Goal: Information Seeking & Learning: Learn about a topic

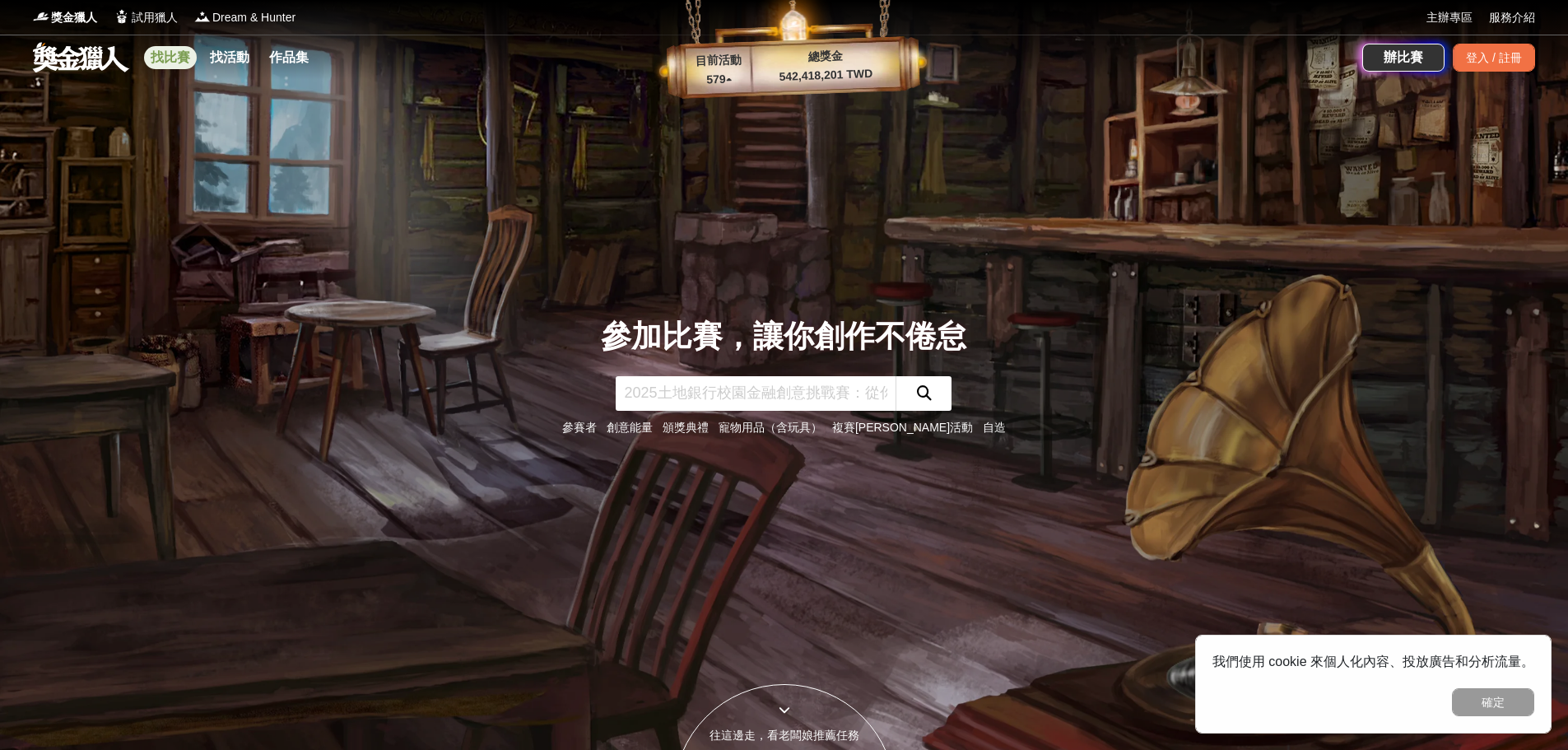
click at [176, 62] on link "找比賽" at bounding box center [170, 57] width 53 height 23
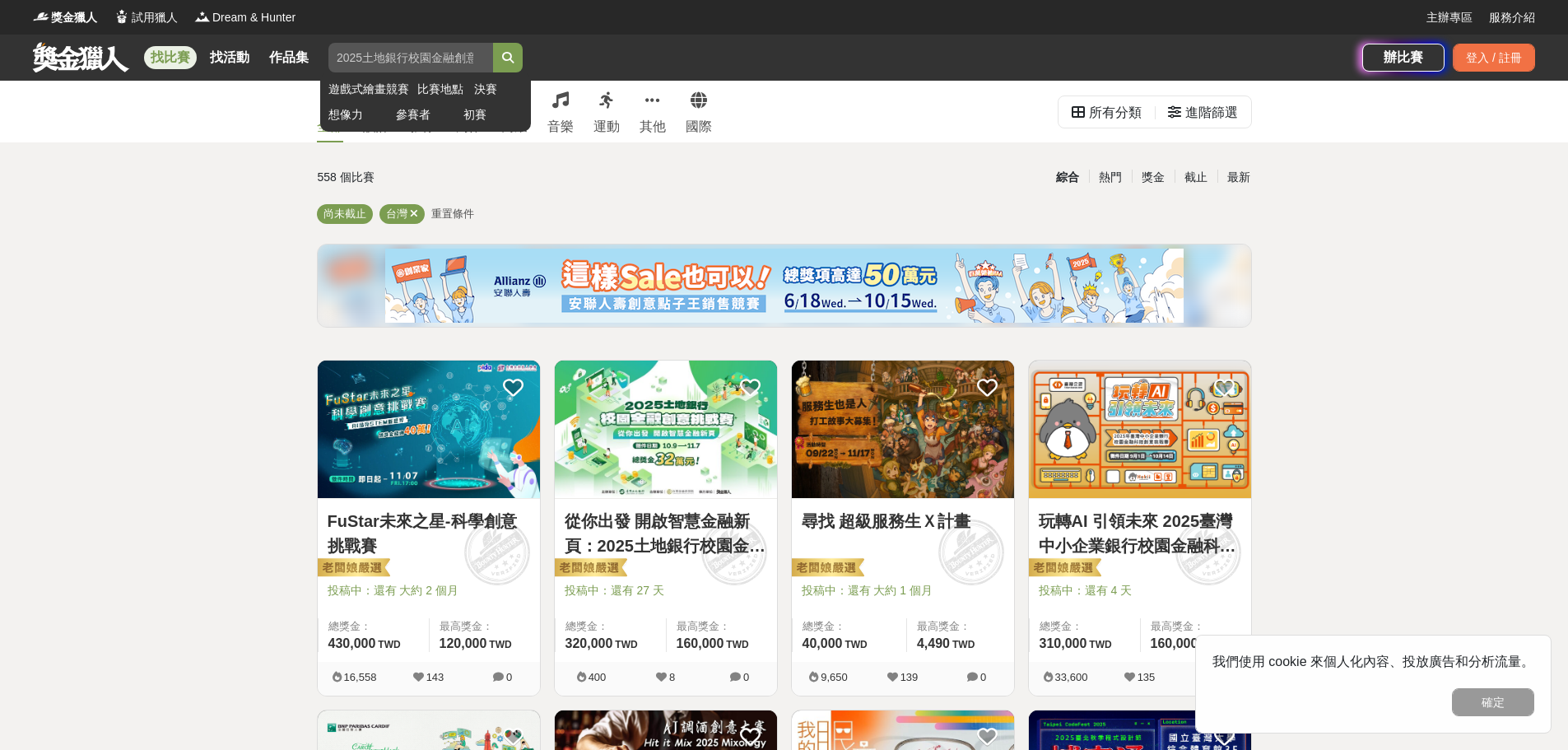
click at [399, 59] on input "search" at bounding box center [410, 57] width 164 height 30
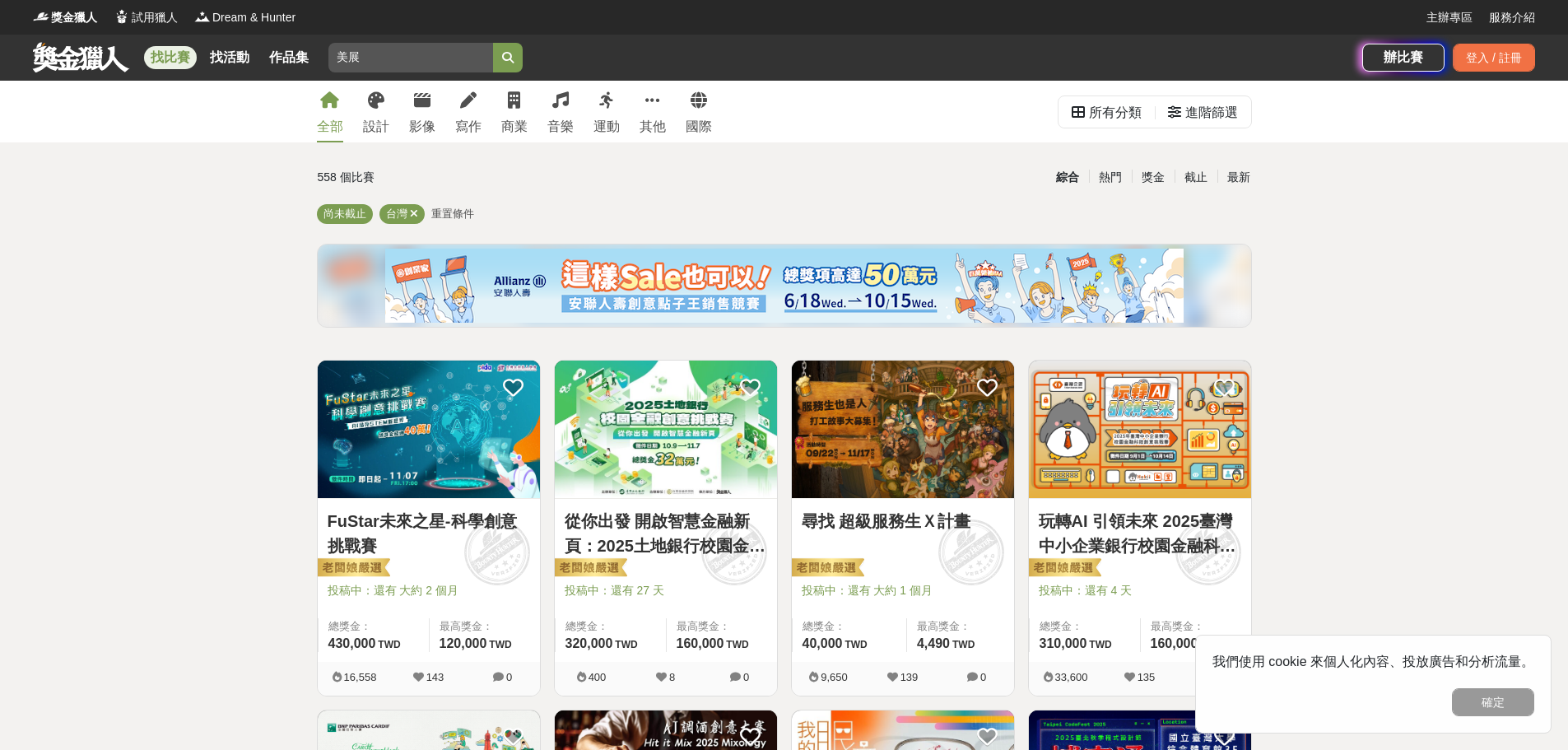
click at [493, 43] on button "submit" at bounding box center [508, 57] width 30 height 30
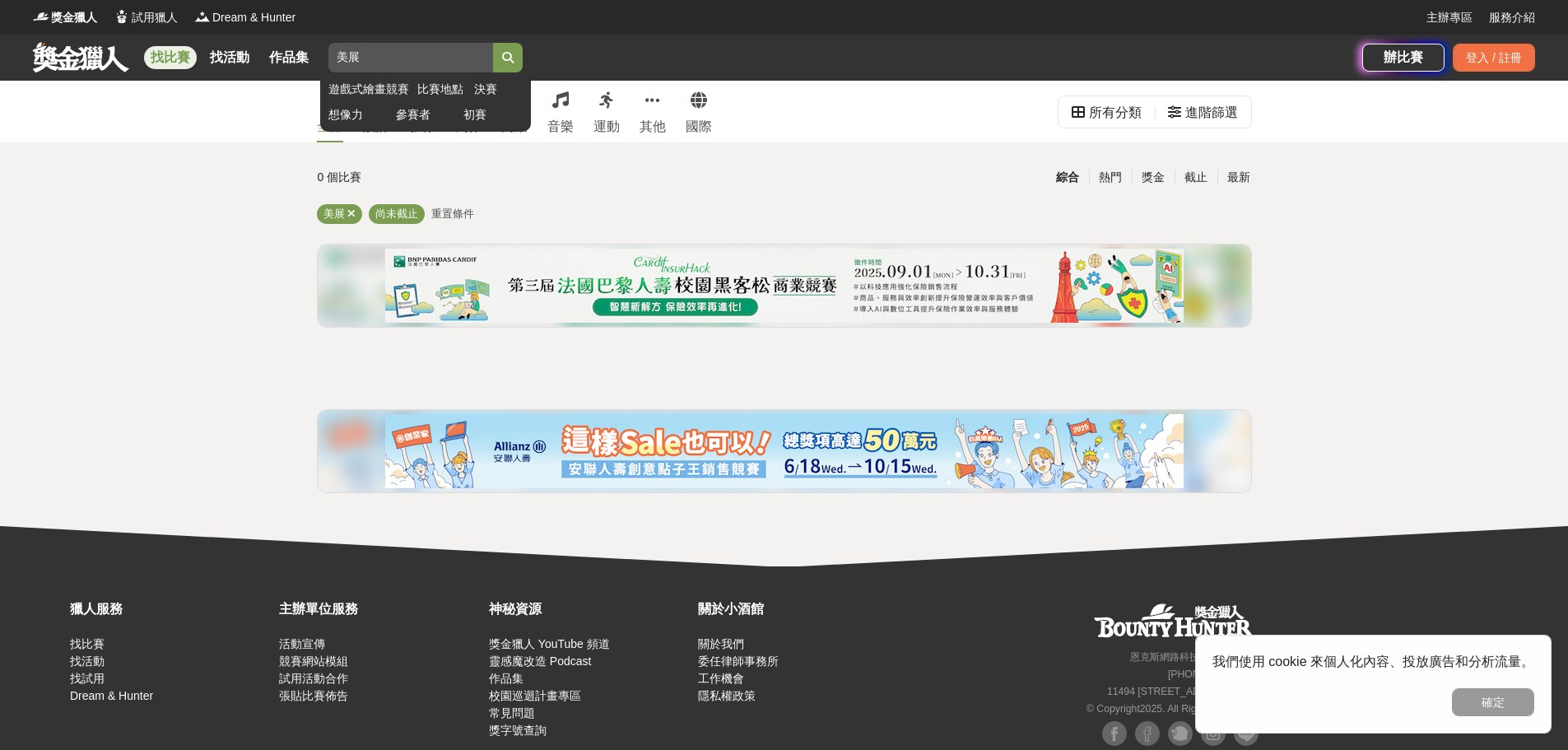
click at [385, 64] on input "美展" at bounding box center [410, 57] width 164 height 30
type input "美"
click at [493, 43] on button "submit" at bounding box center [508, 57] width 30 height 30
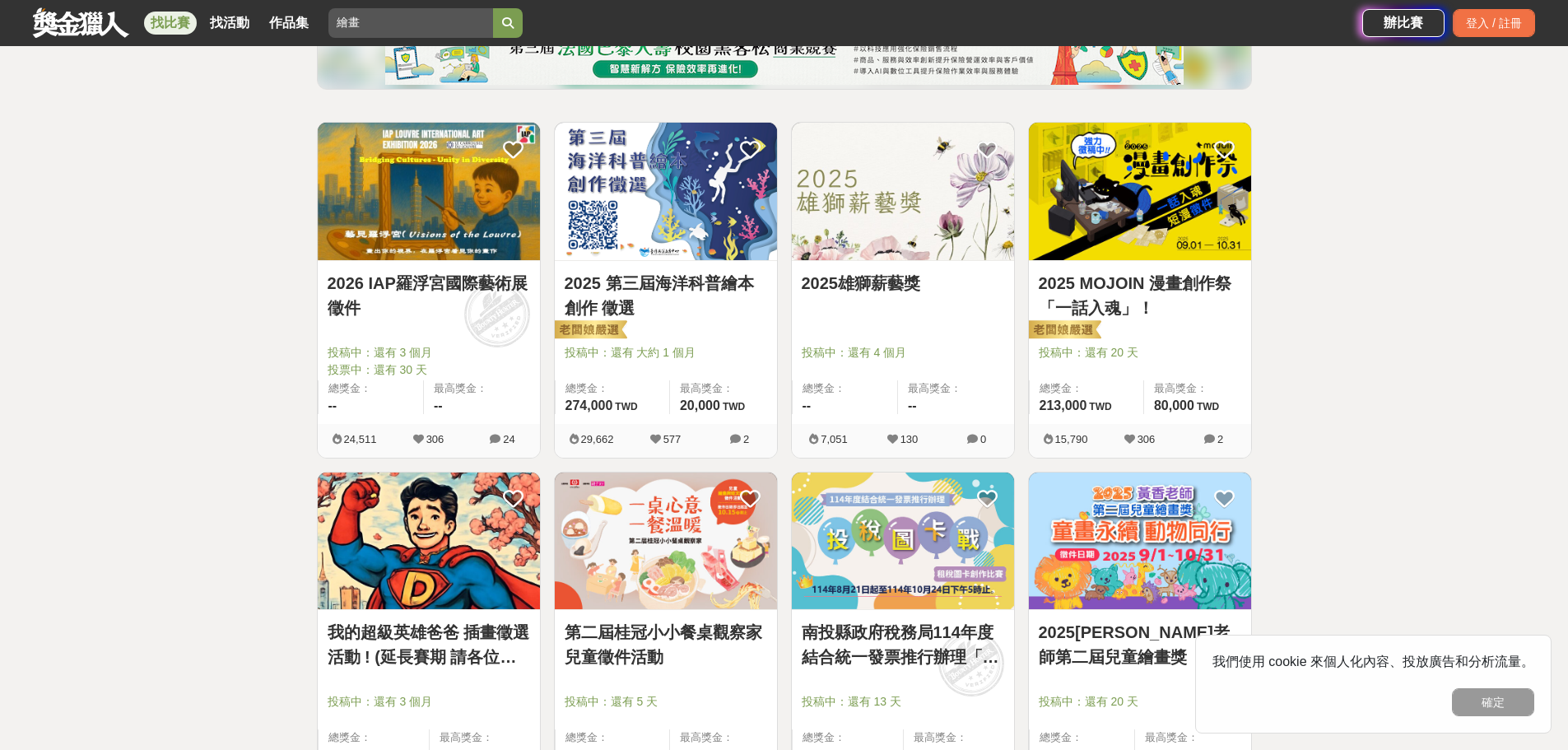
scroll to position [247, 0]
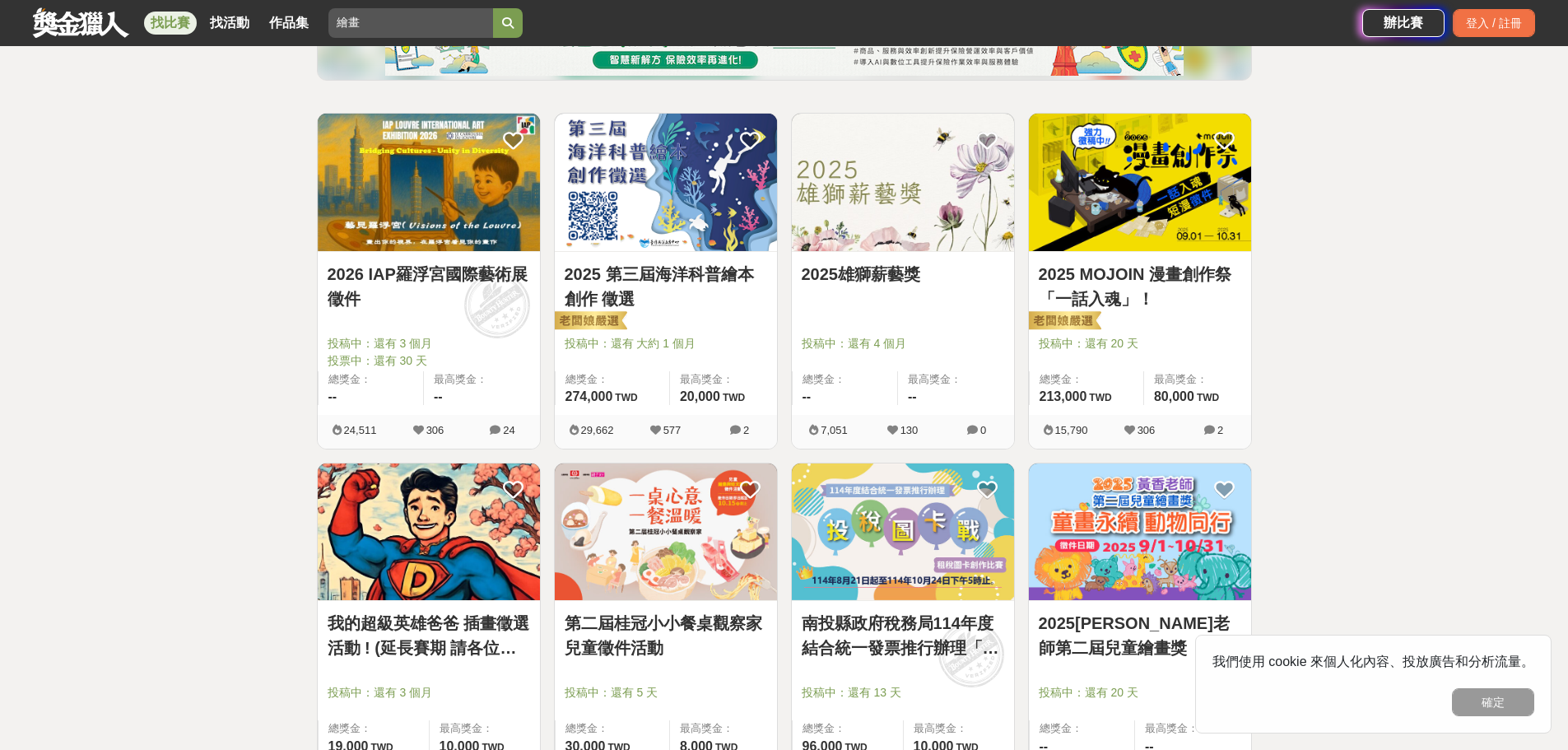
click at [885, 183] on img at bounding box center [902, 183] width 222 height 137
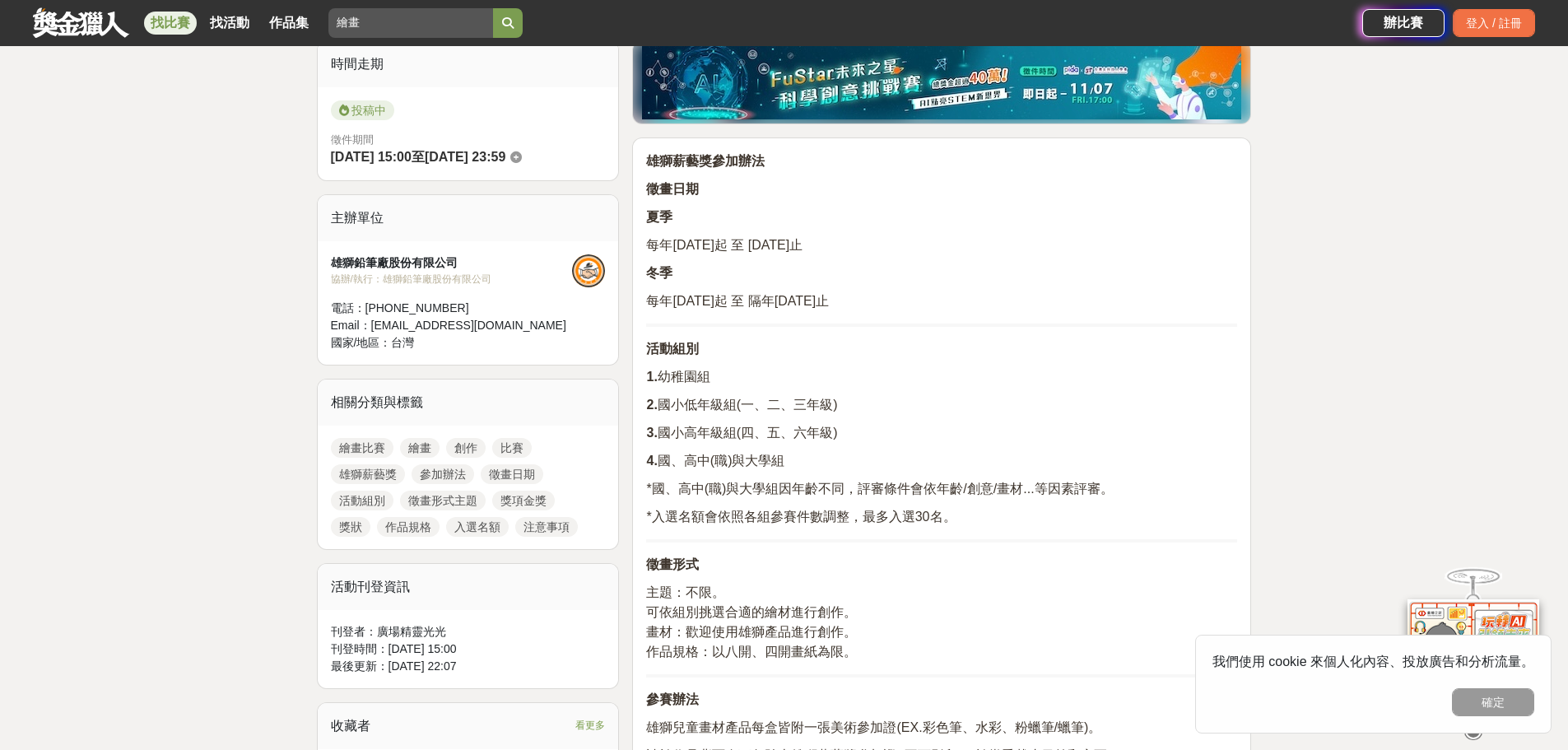
scroll to position [576, 0]
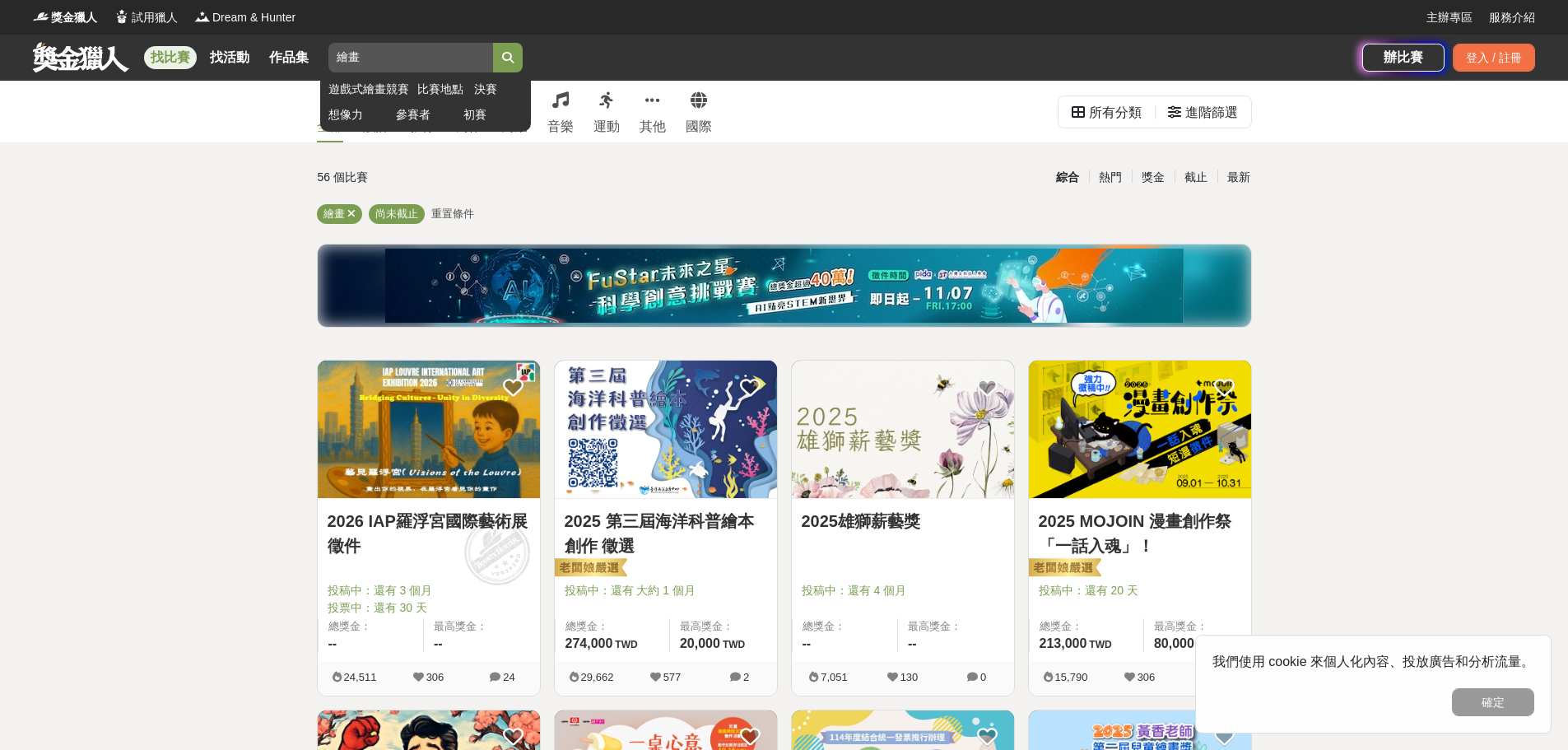
click at [404, 70] on input "繪畫" at bounding box center [410, 57] width 164 height 30
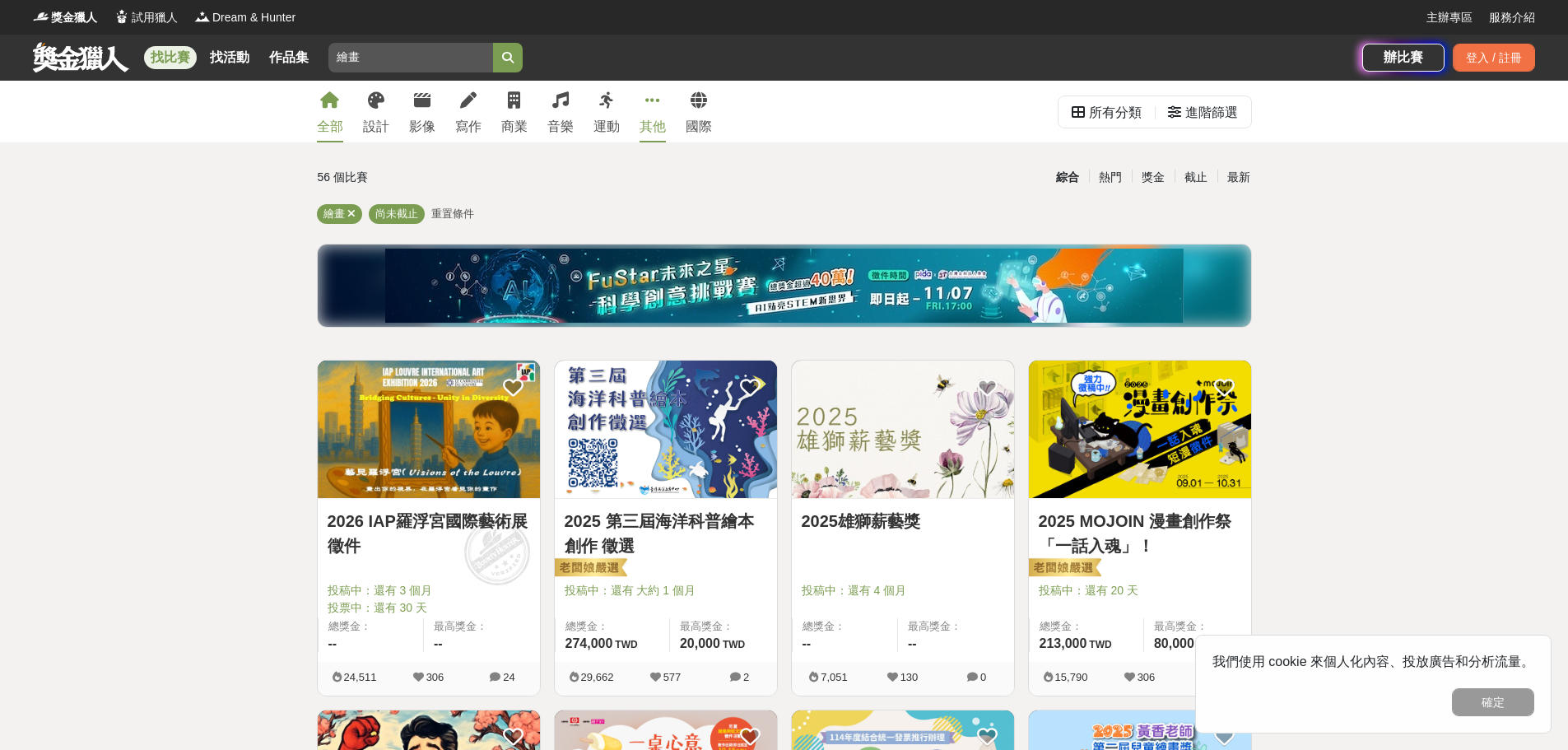
click at [650, 105] on icon at bounding box center [652, 100] width 15 height 17
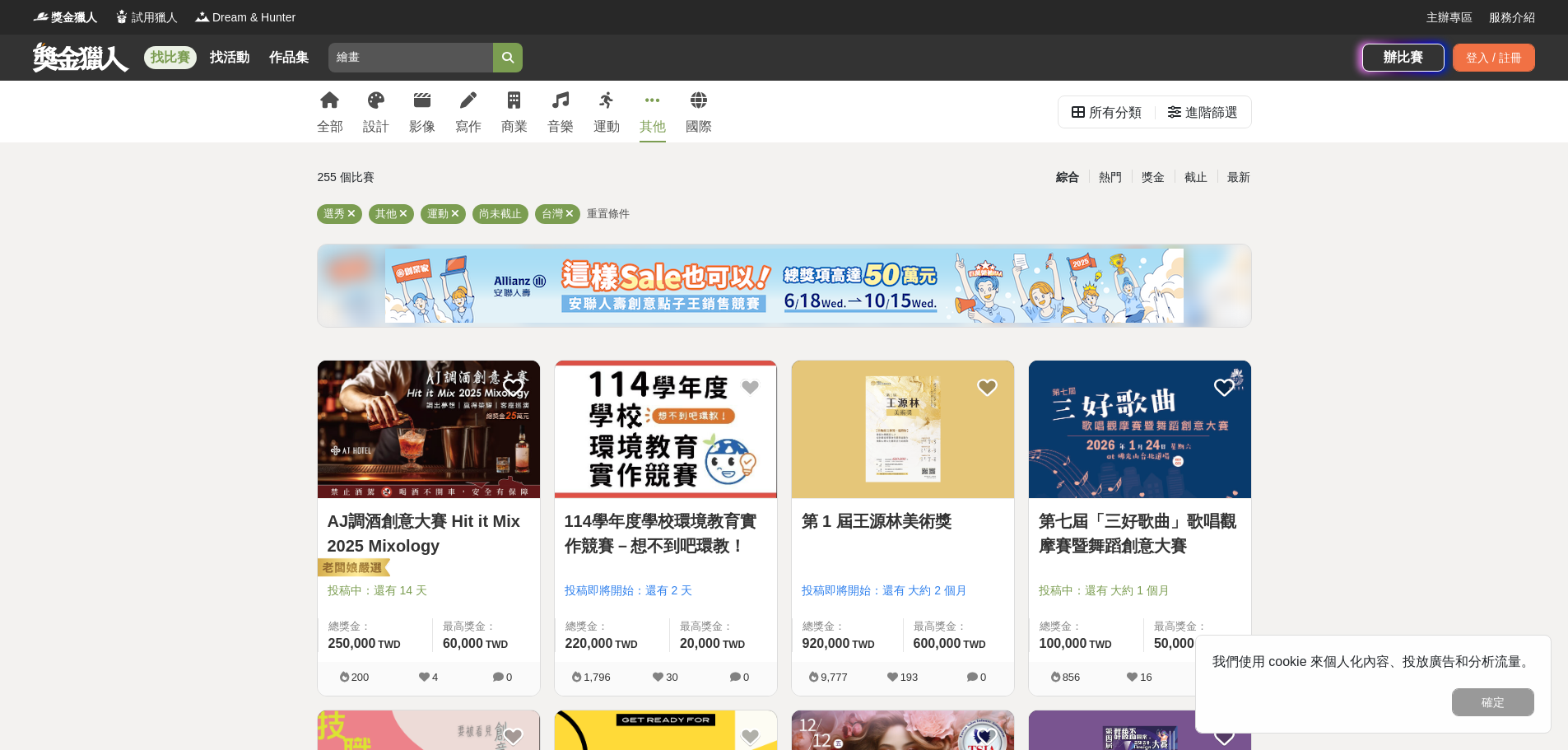
click at [905, 454] on img at bounding box center [902, 429] width 222 height 137
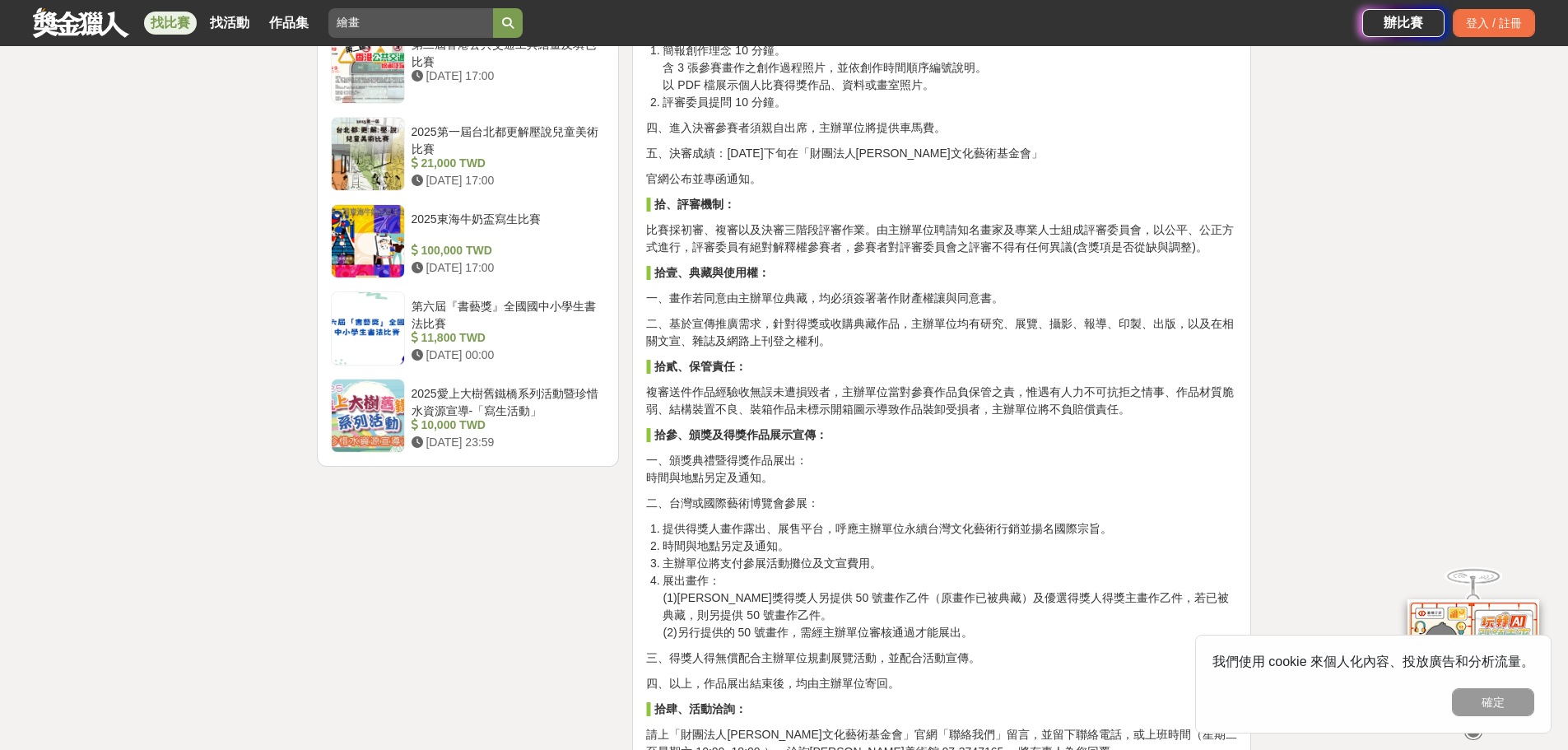
scroll to position [1976, 0]
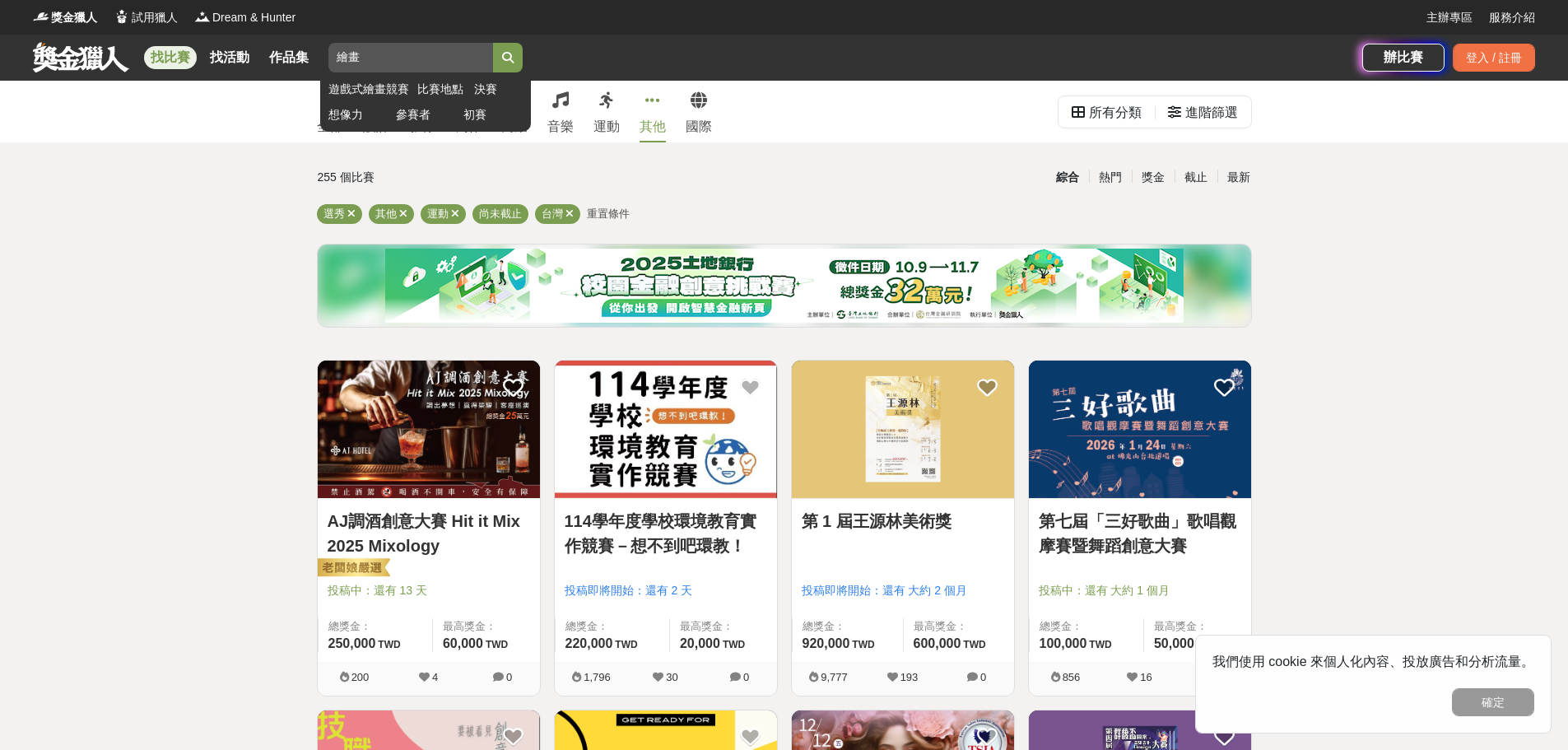
click at [362, 61] on input "繪畫" at bounding box center [410, 57] width 164 height 30
type input "繪"
type input "藝術"
click at [493, 43] on button "submit" at bounding box center [508, 57] width 30 height 30
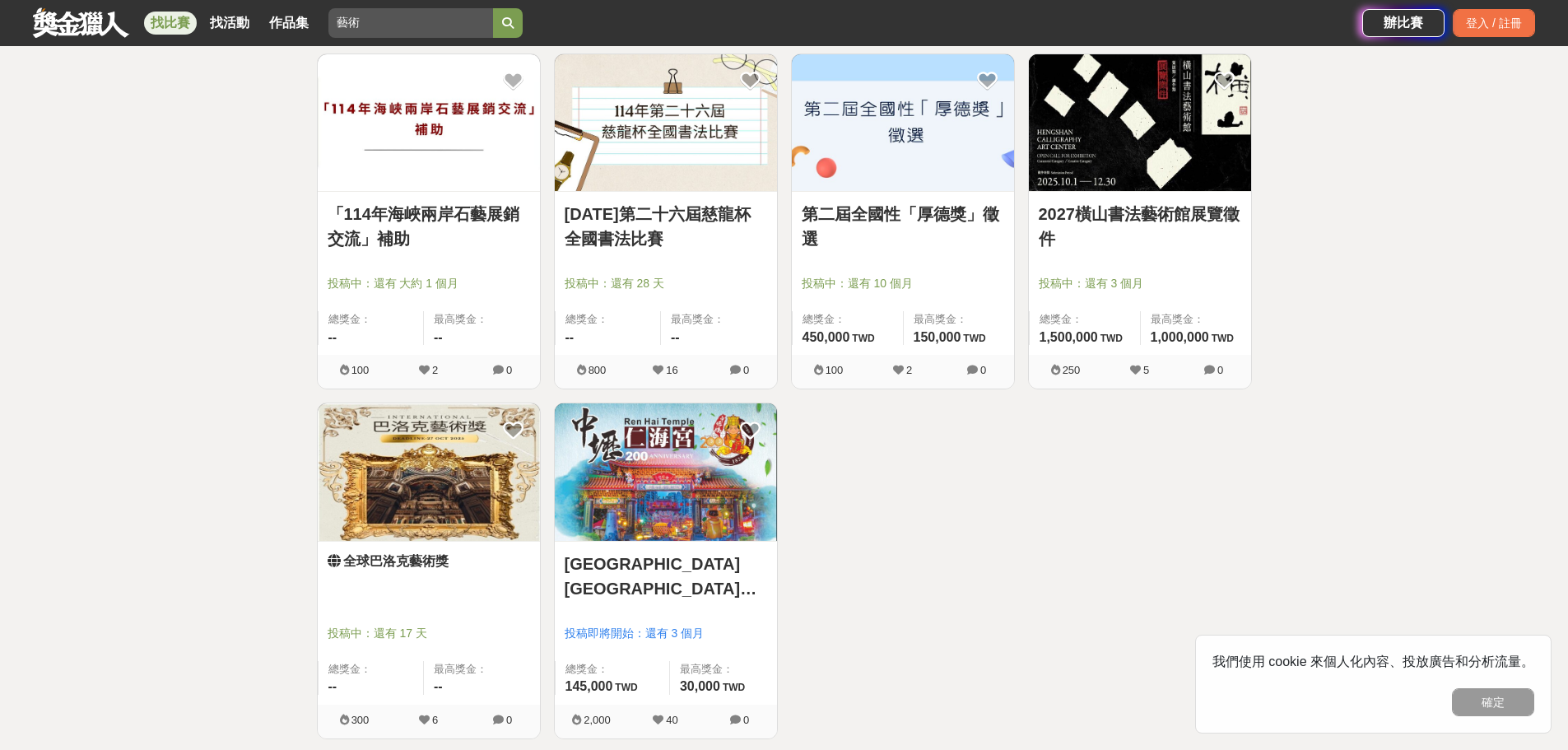
scroll to position [1729, 0]
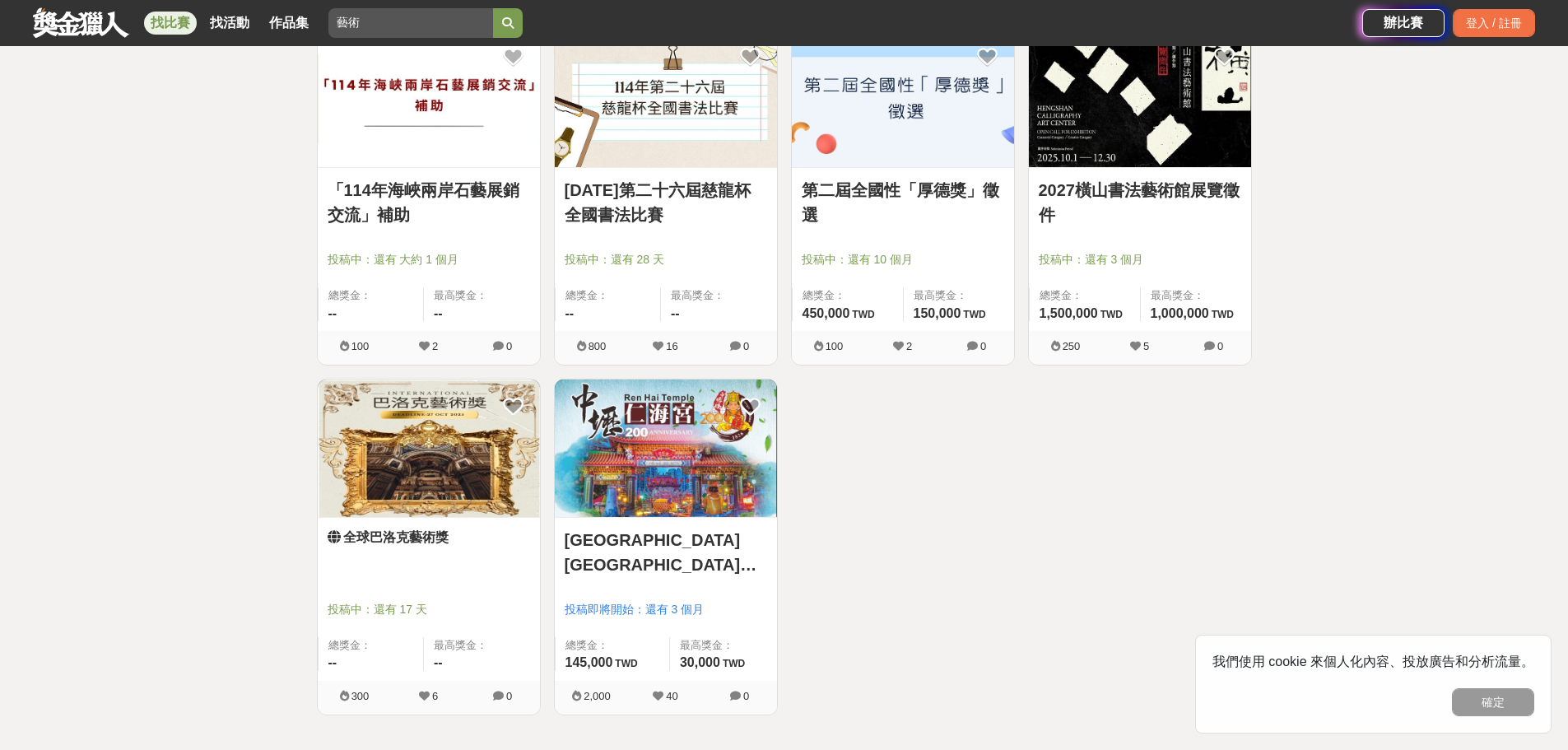
click at [442, 472] on img at bounding box center [428, 448] width 222 height 137
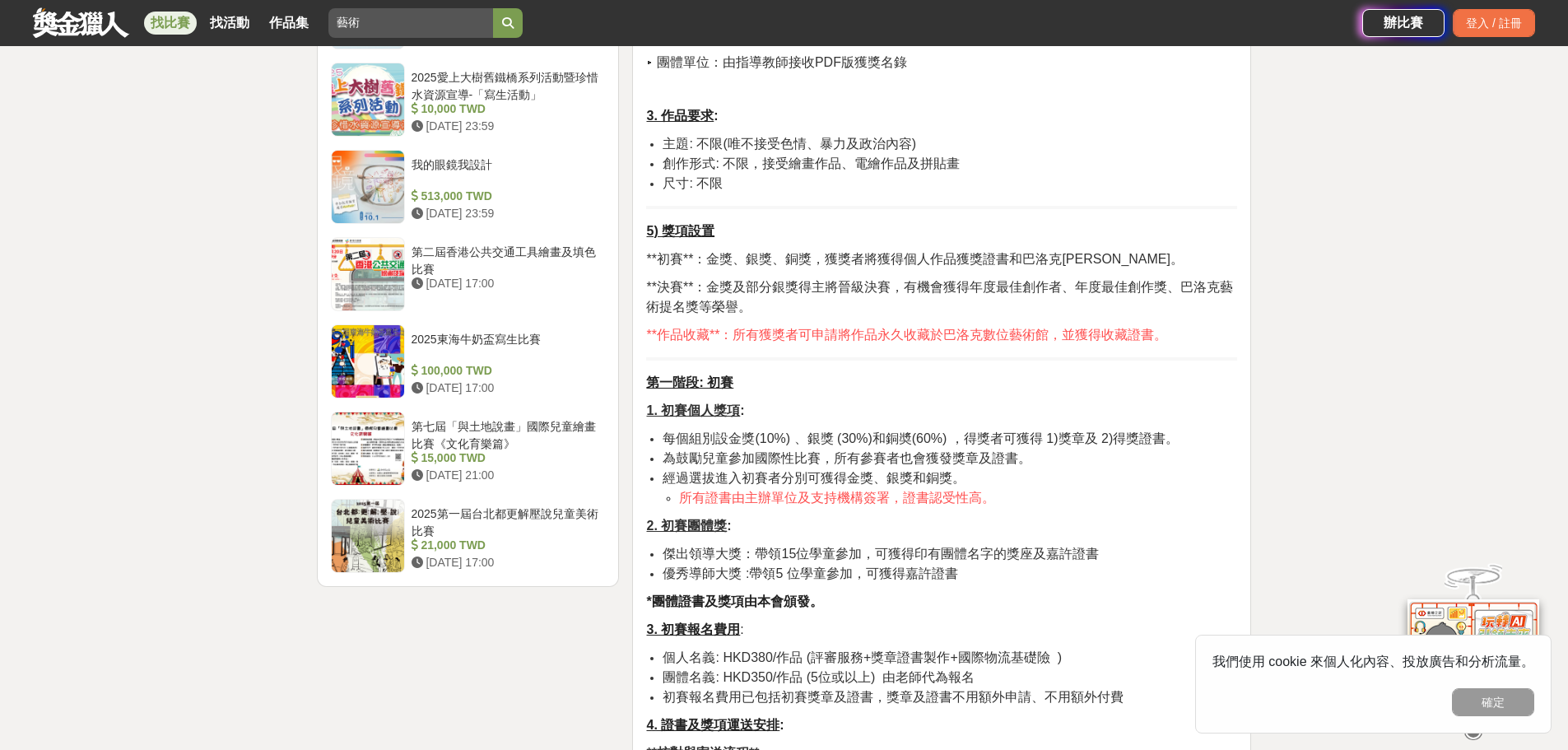
scroll to position [1893, 0]
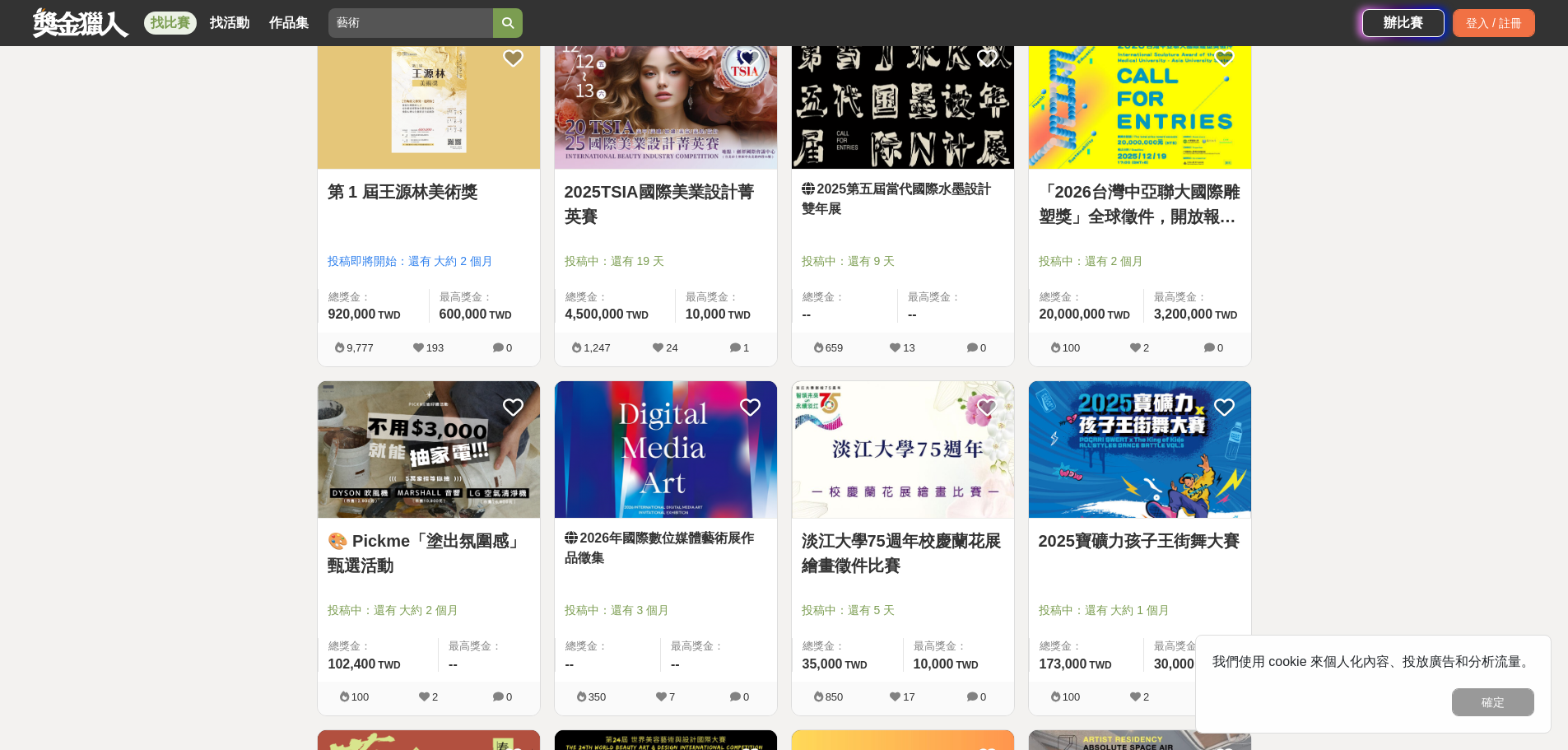
scroll to position [83, 0]
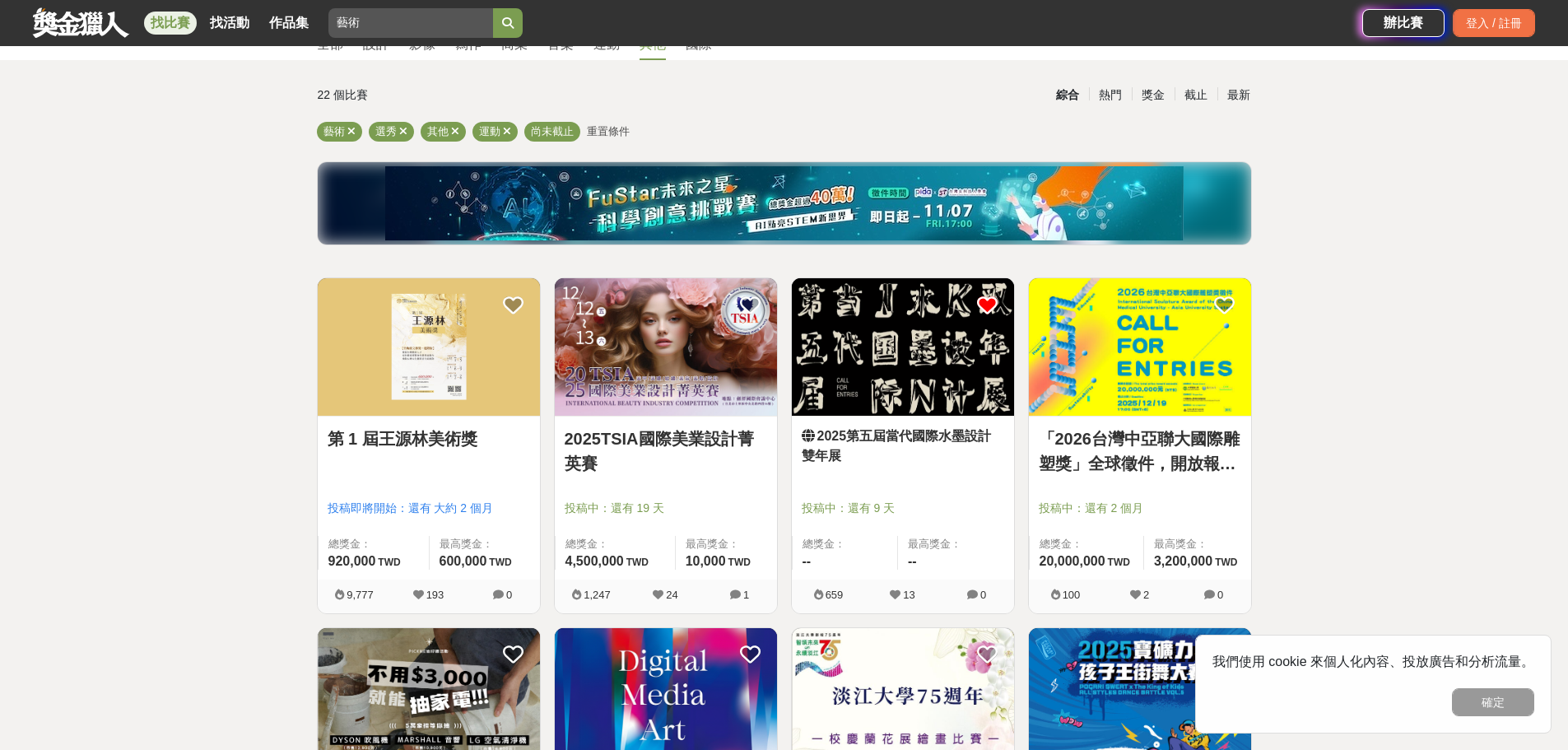
click at [977, 314] on icon at bounding box center [987, 305] width 21 height 21
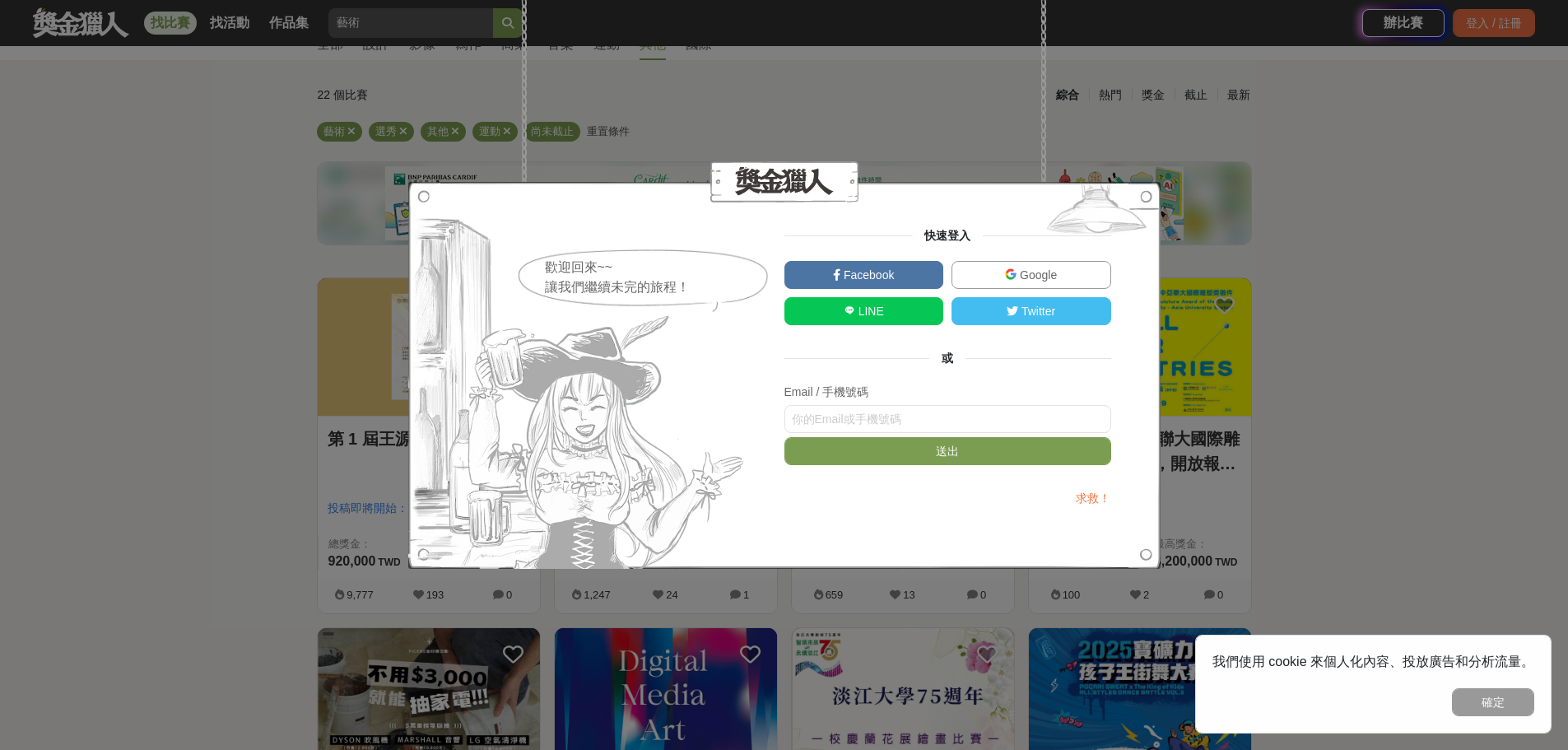
click at [1467, 388] on div "歡迎回來~~ 讓我們繼續未完的旅程！ 快速登入 Facebook Google LINE Twitter 或 Email / 手機號碼 送出 求救！" at bounding box center [784, 375] width 1568 height 750
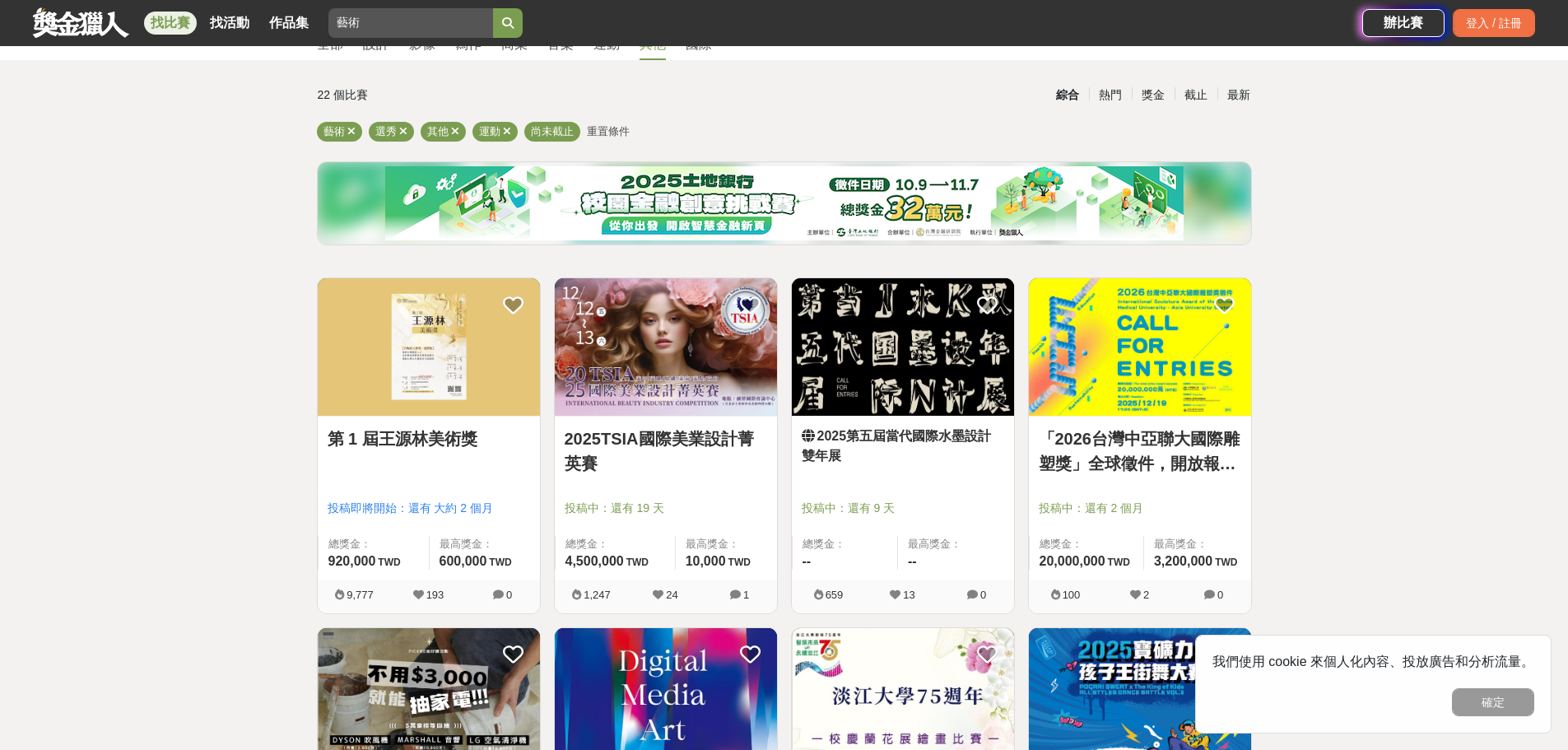
click at [898, 385] on img at bounding box center [902, 347] width 222 height 137
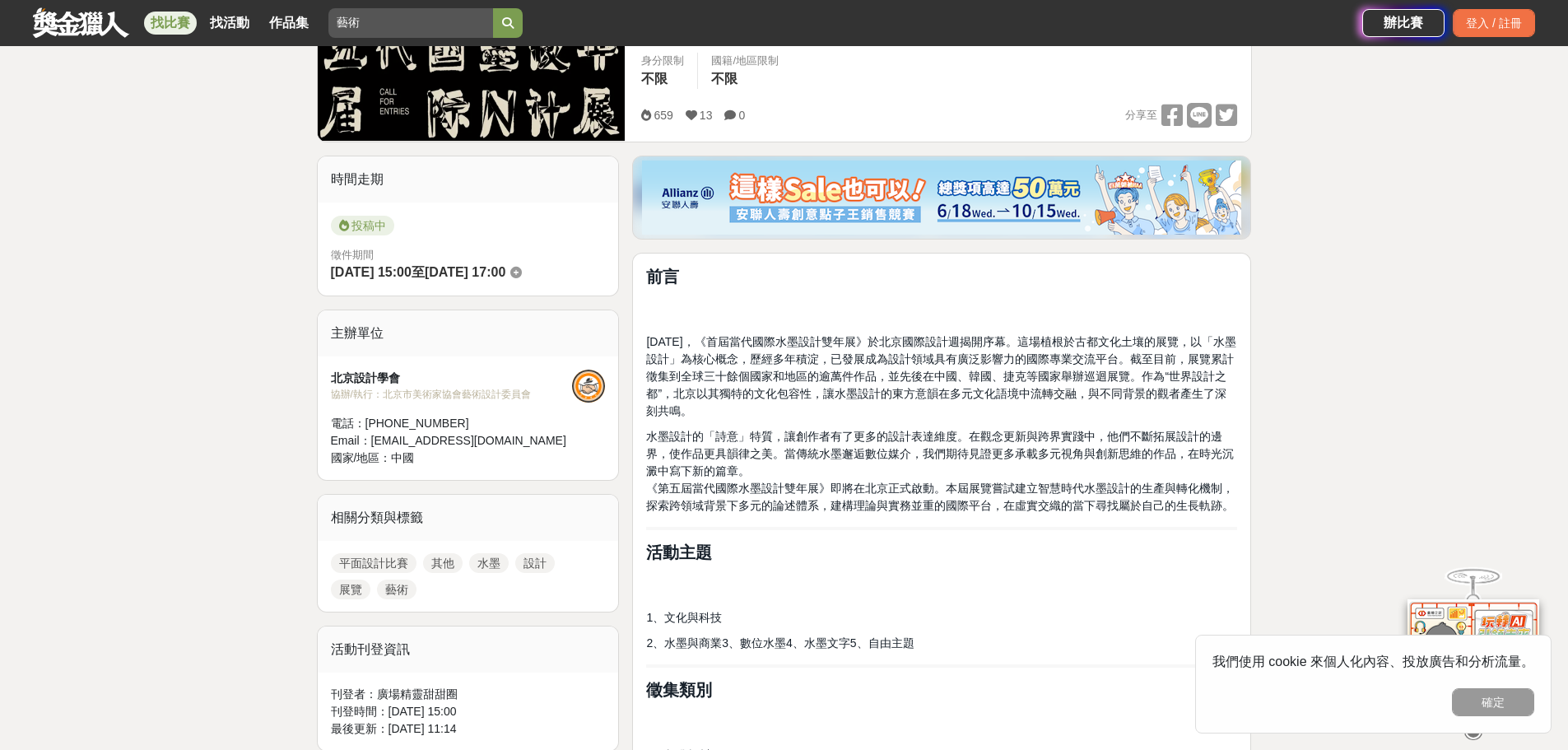
scroll to position [330, 0]
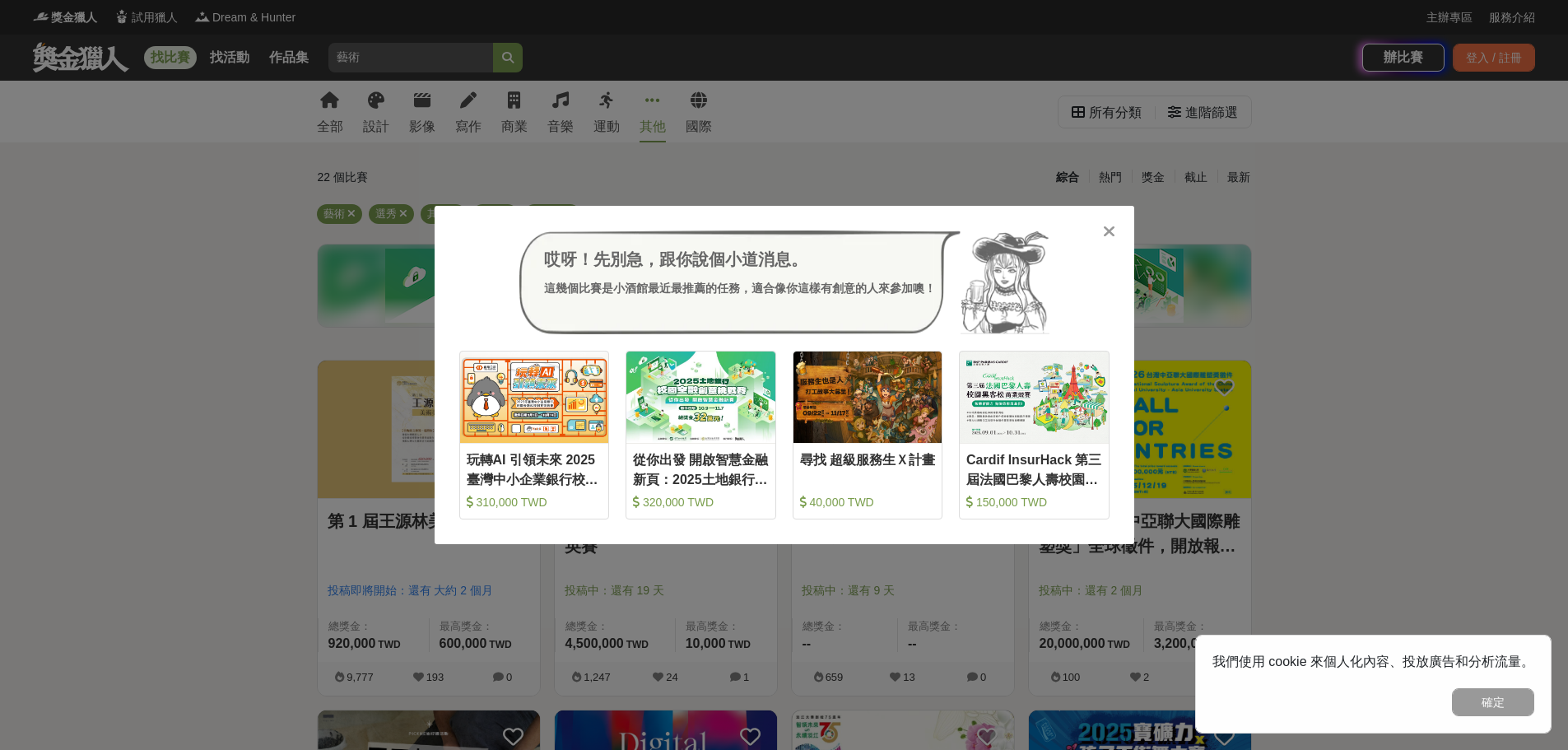
click at [1104, 234] on icon at bounding box center [1109, 231] width 12 height 17
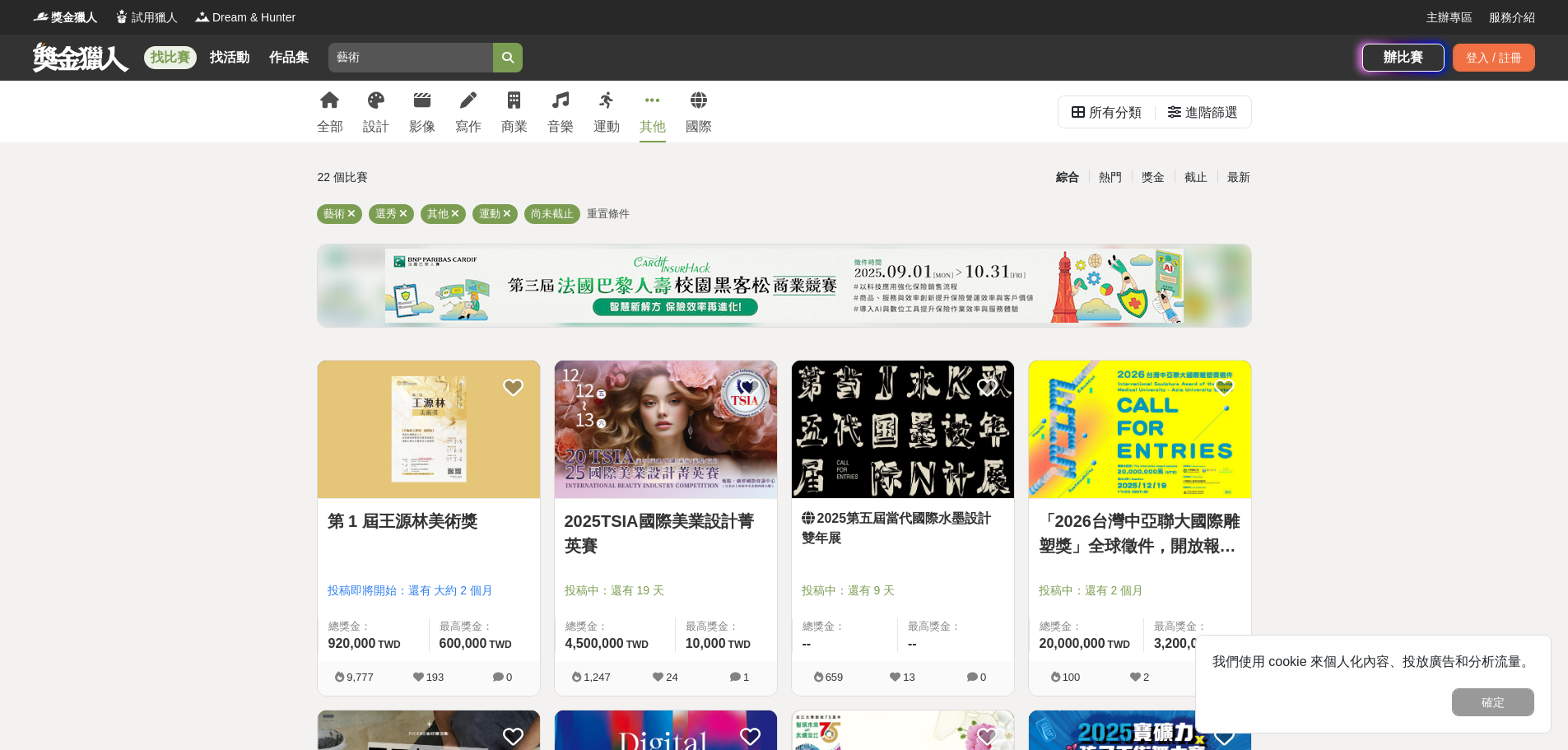
click at [78, 60] on link at bounding box center [81, 57] width 99 height 31
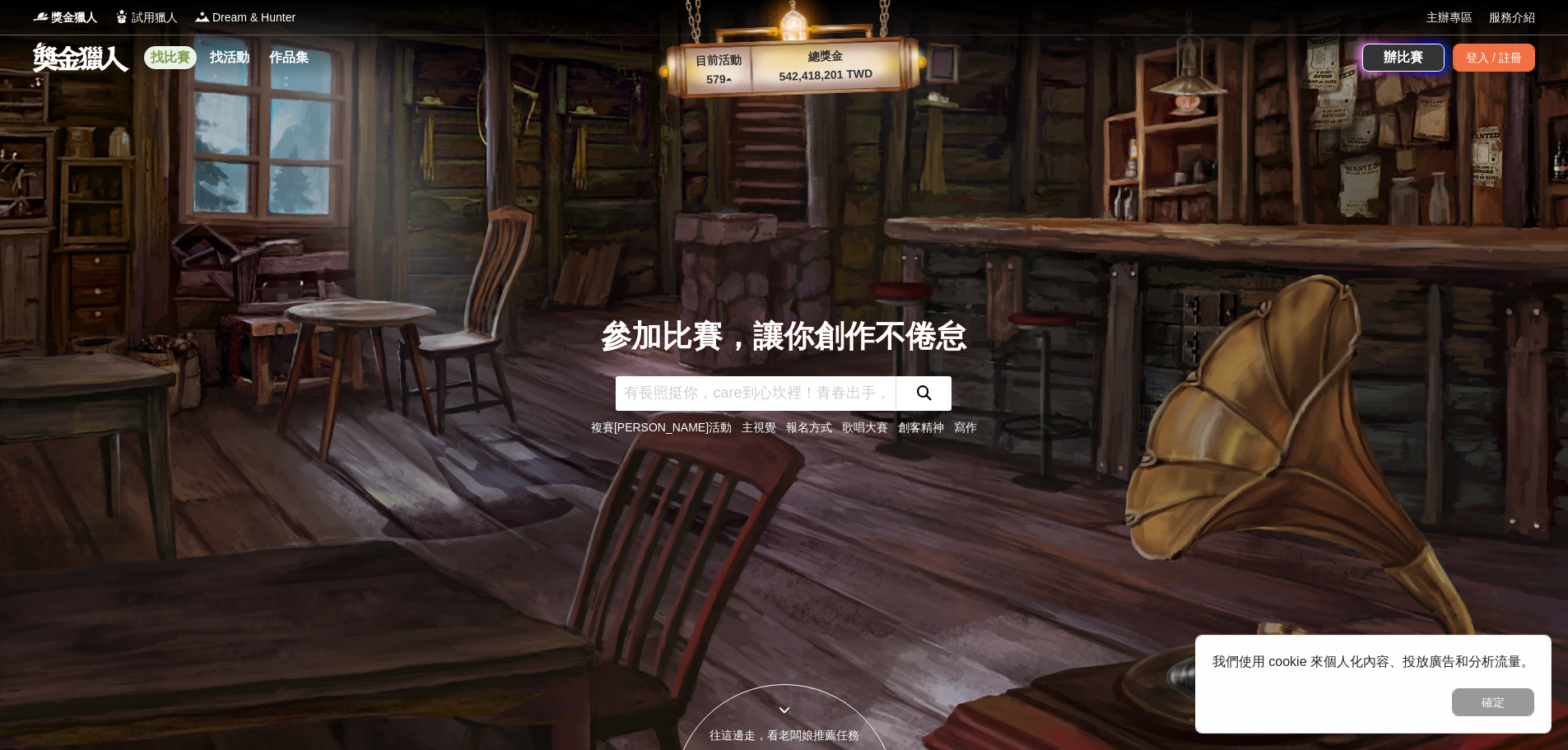
click at [160, 57] on link "找比賽" at bounding box center [170, 57] width 53 height 23
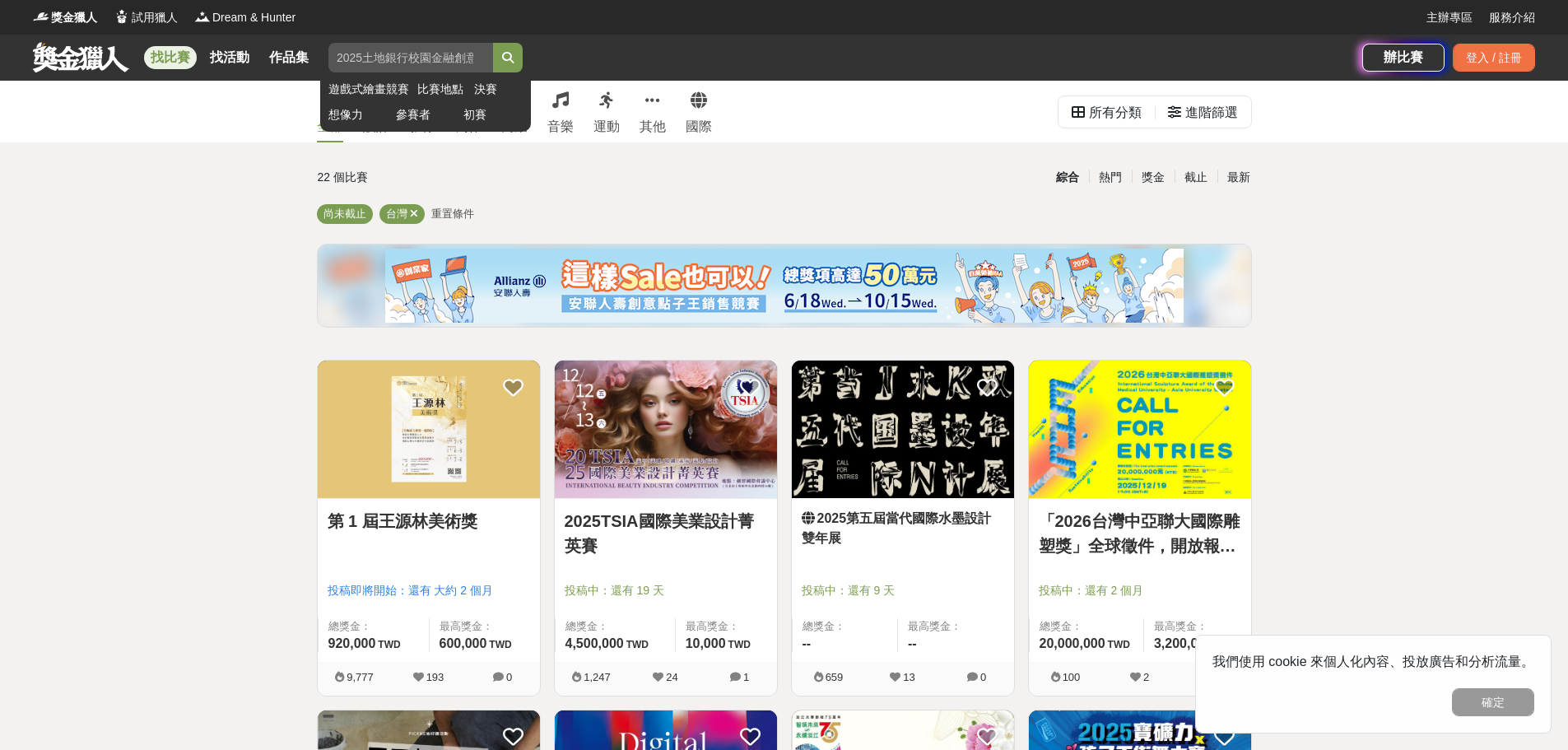
click at [404, 69] on input "search" at bounding box center [410, 57] width 164 height 30
type input "美術"
click at [493, 43] on button "submit" at bounding box center [508, 57] width 30 height 30
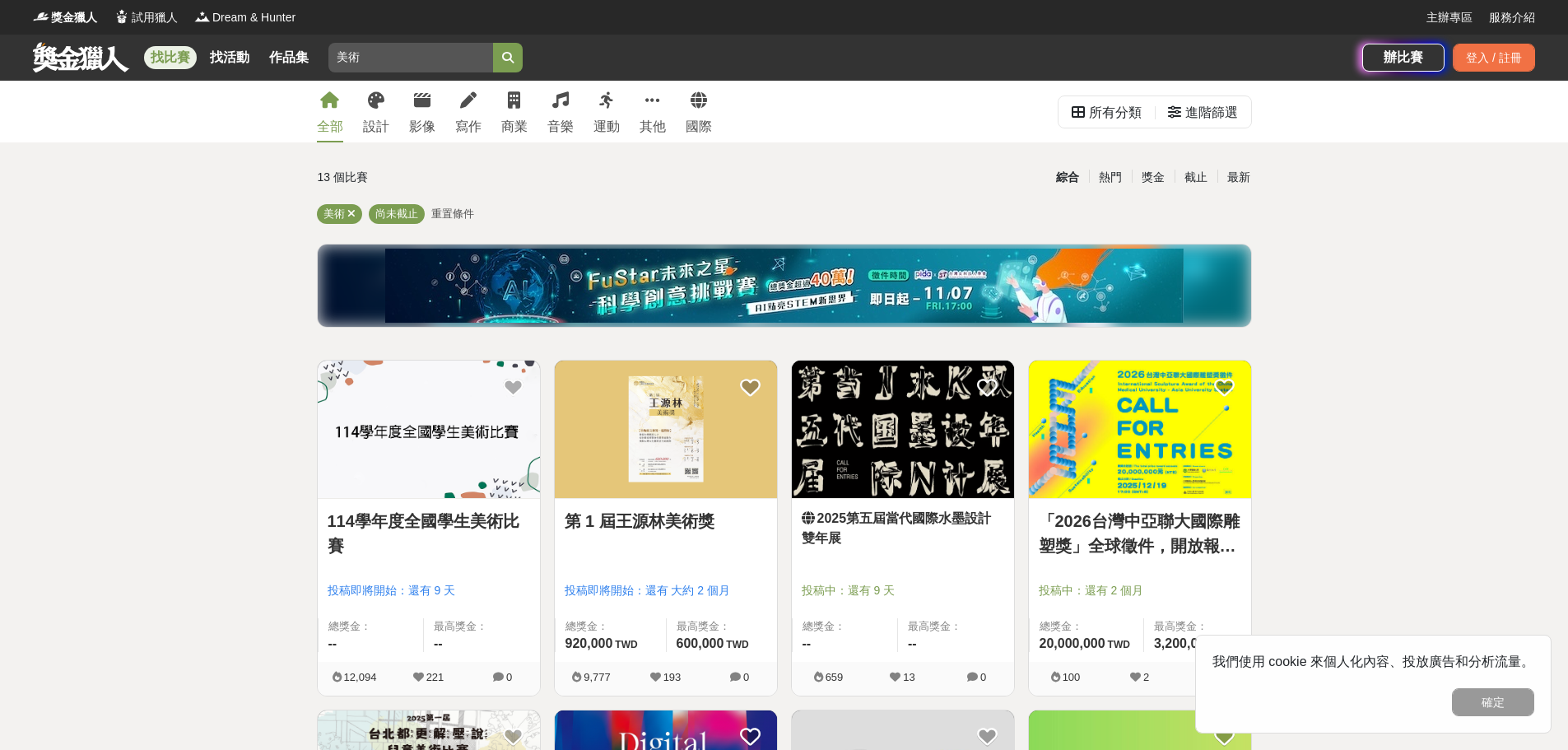
click at [434, 465] on img at bounding box center [428, 429] width 222 height 137
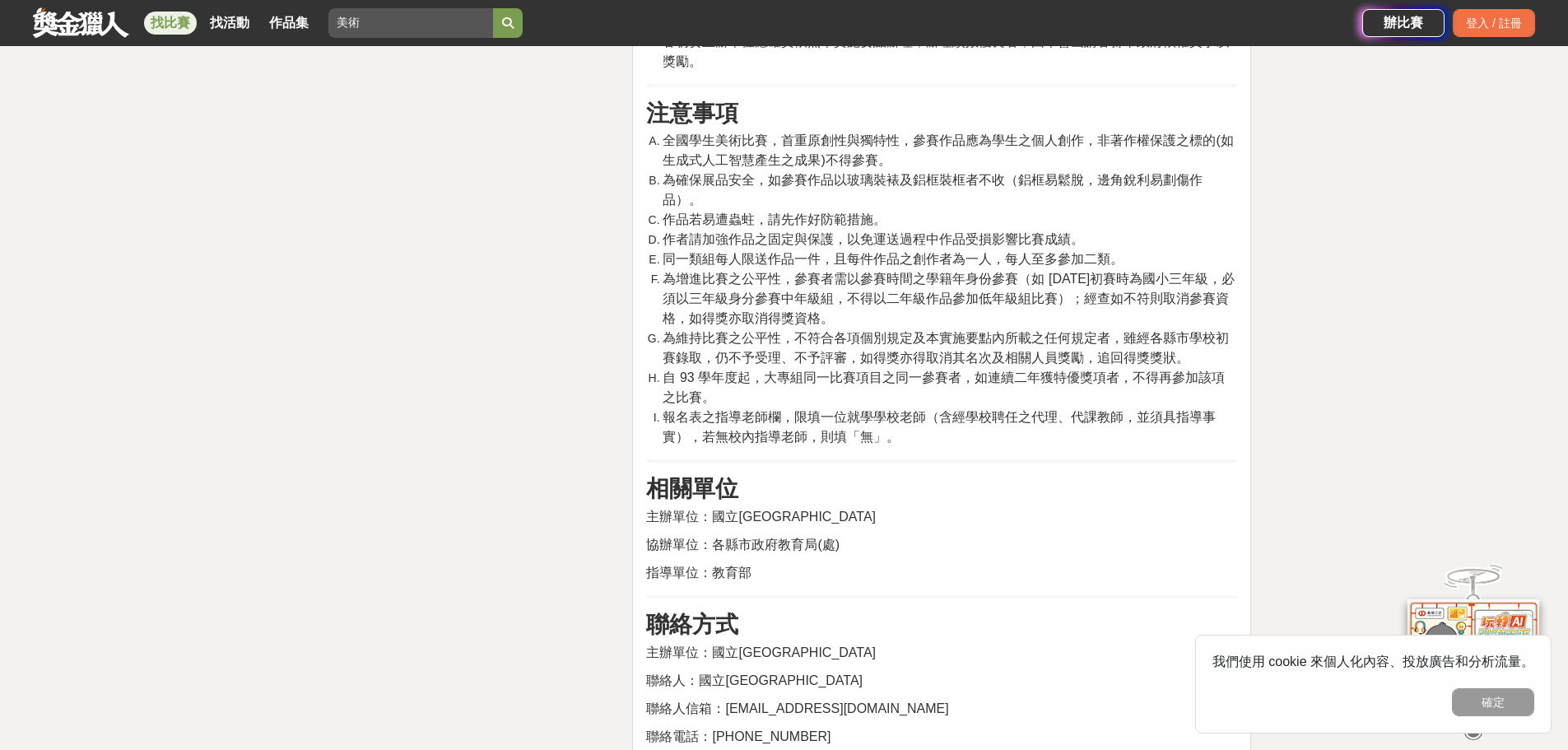
scroll to position [8151, 0]
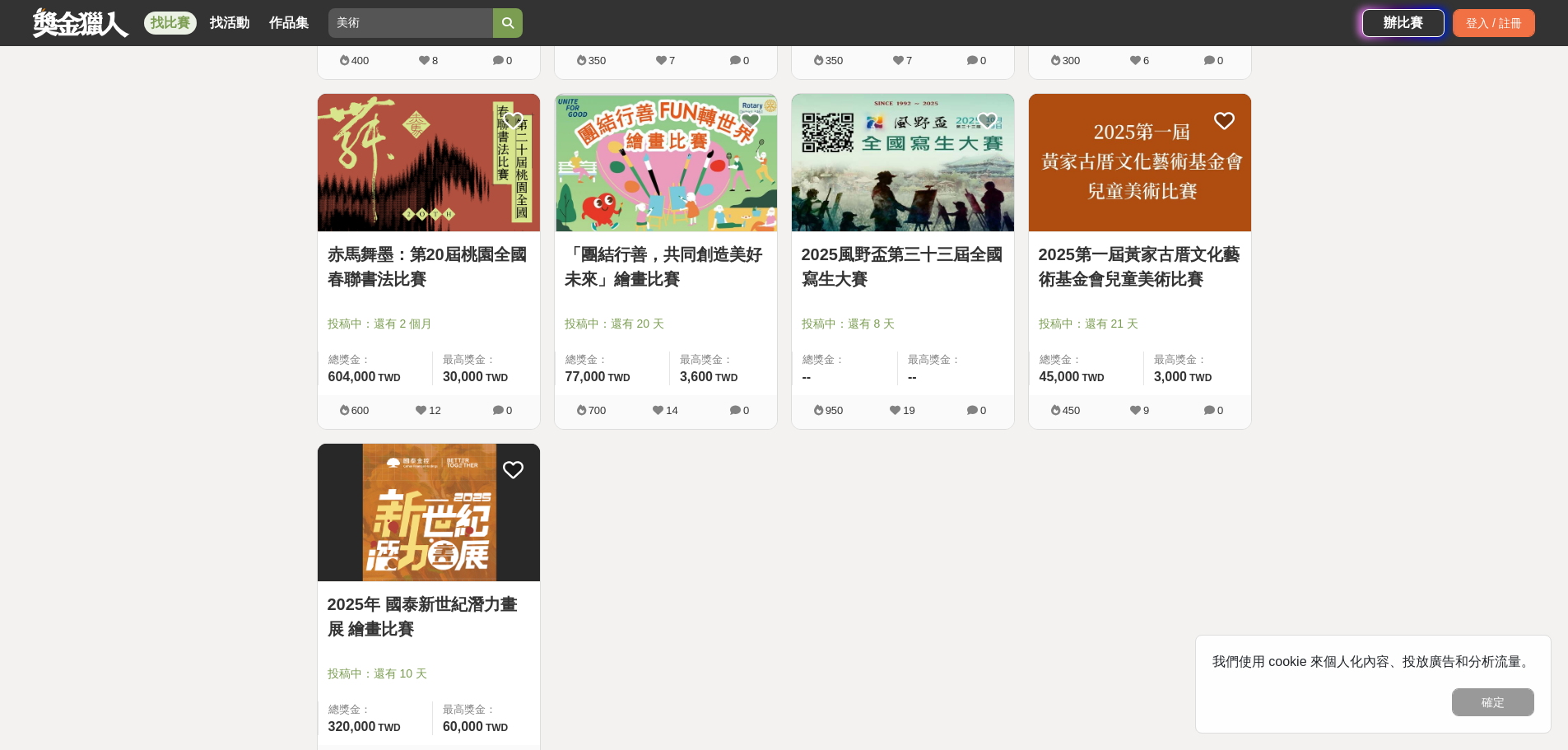
scroll to position [1070, 0]
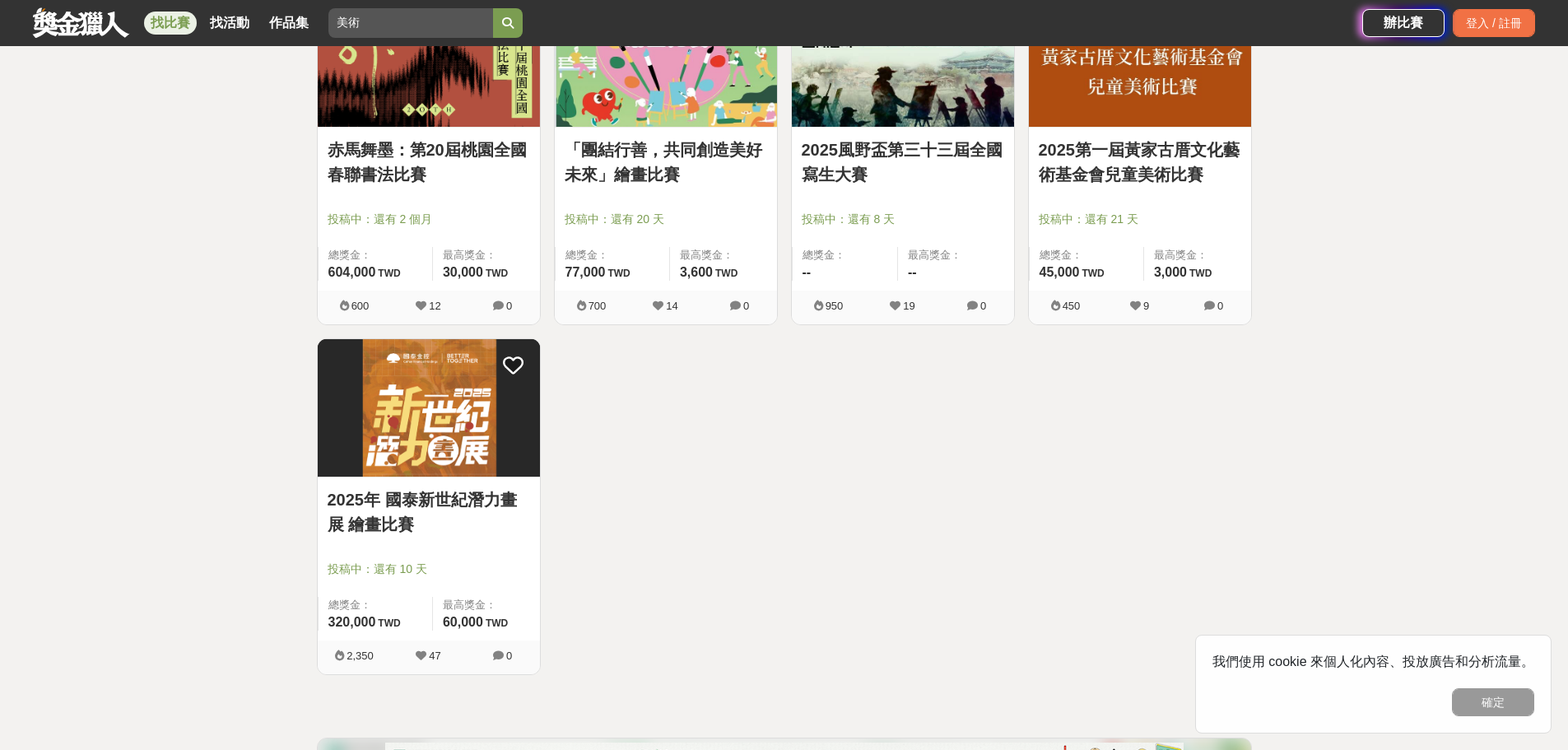
click at [441, 437] on img at bounding box center [428, 408] width 222 height 137
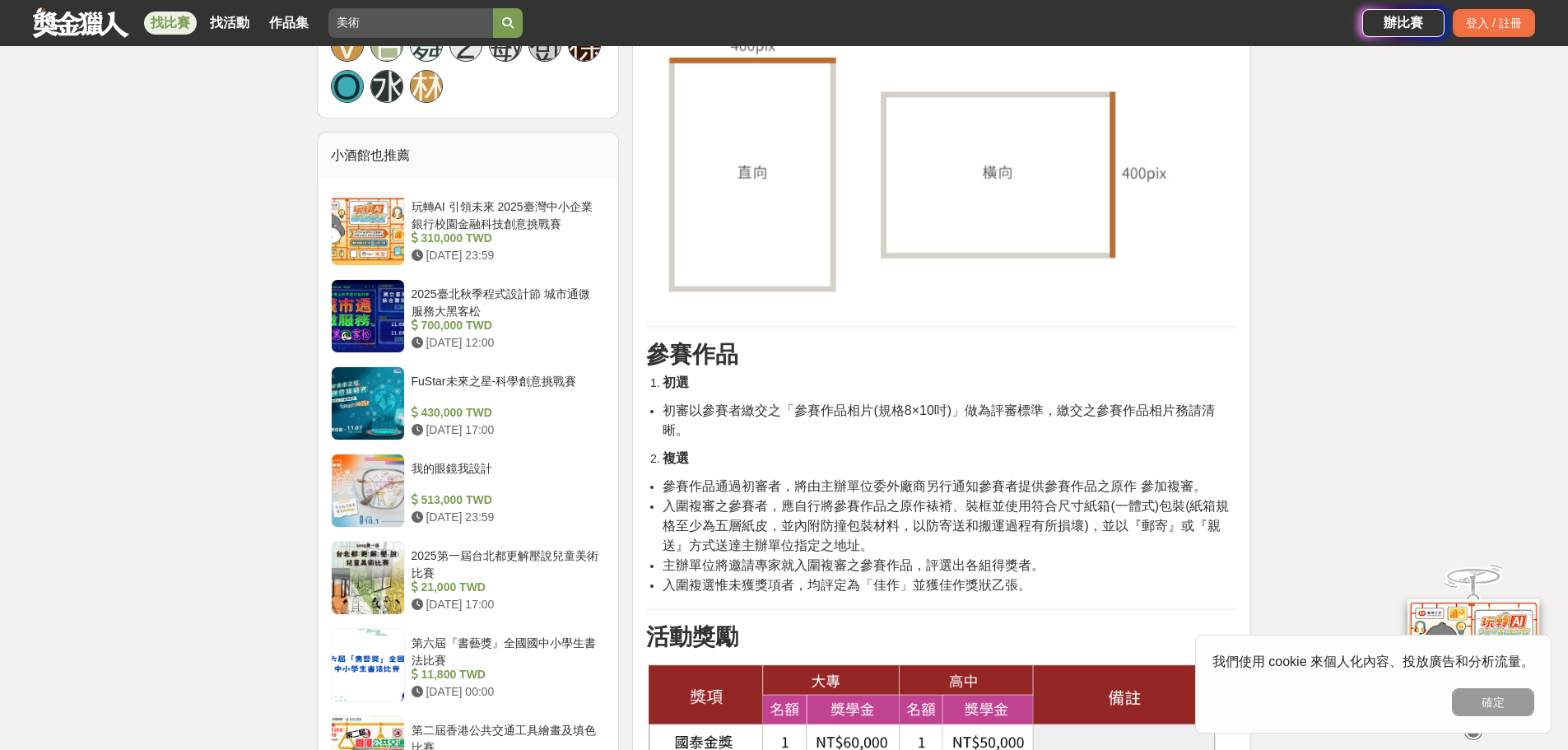
scroll to position [1070, 0]
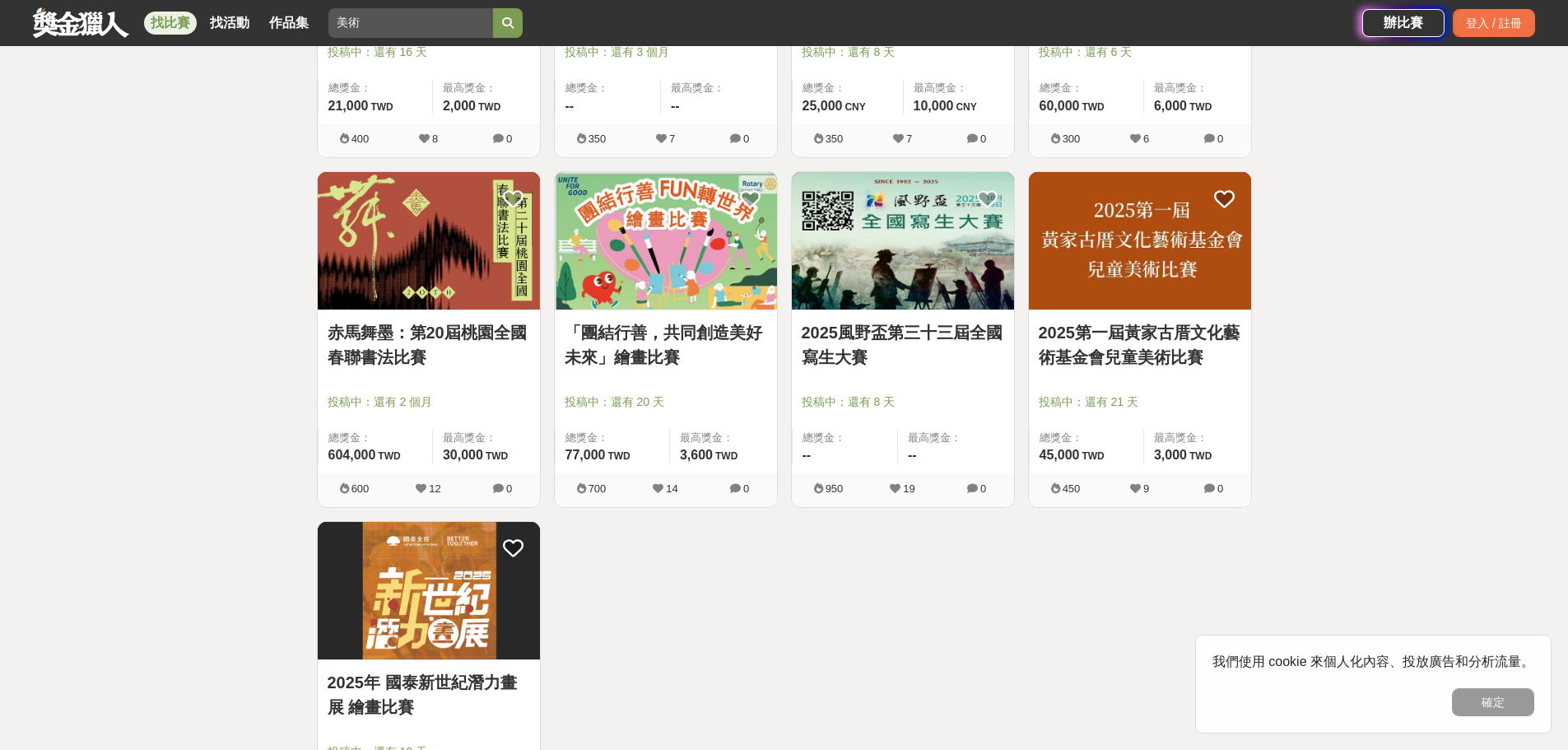
scroll to position [906, 0]
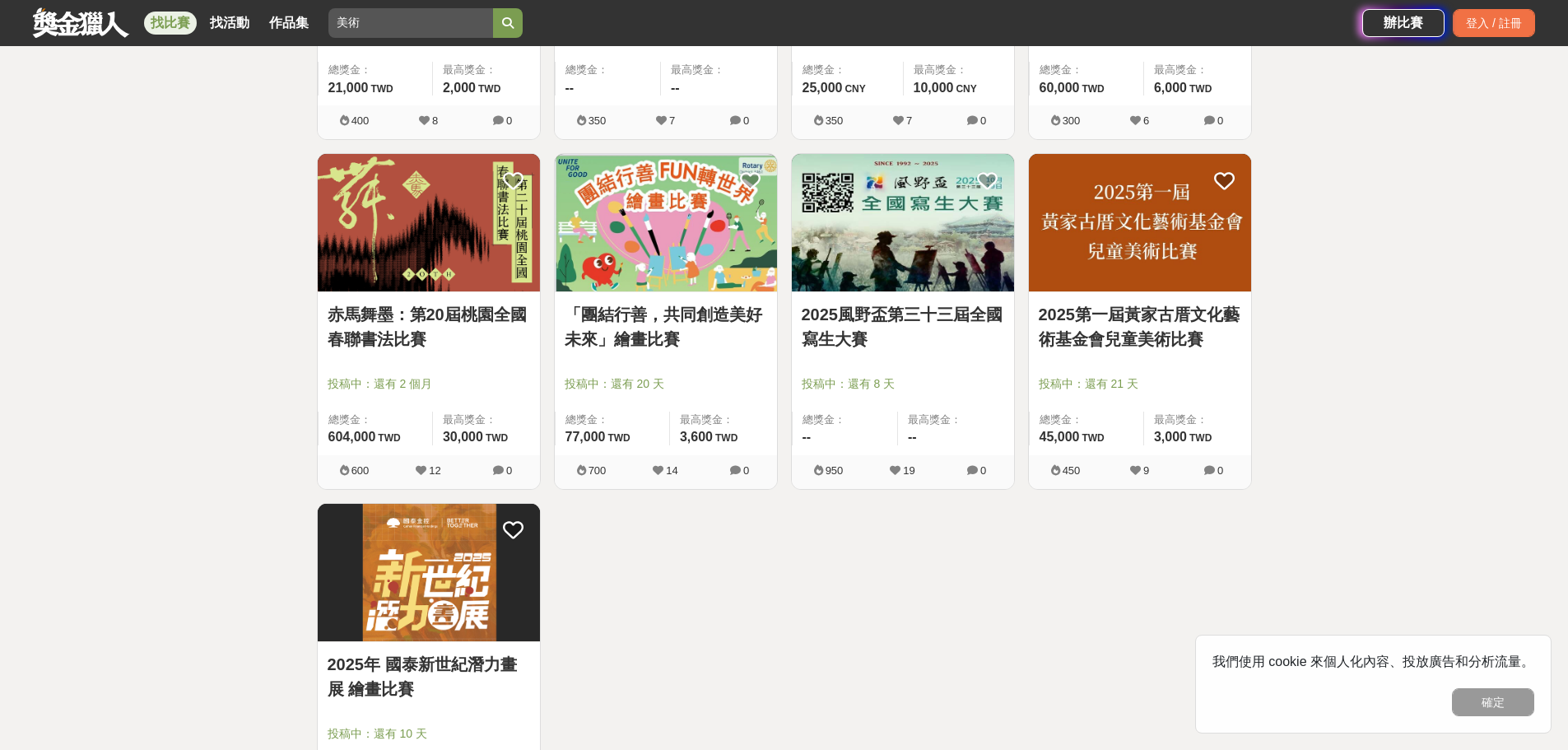
click at [692, 257] on img at bounding box center [665, 223] width 222 height 137
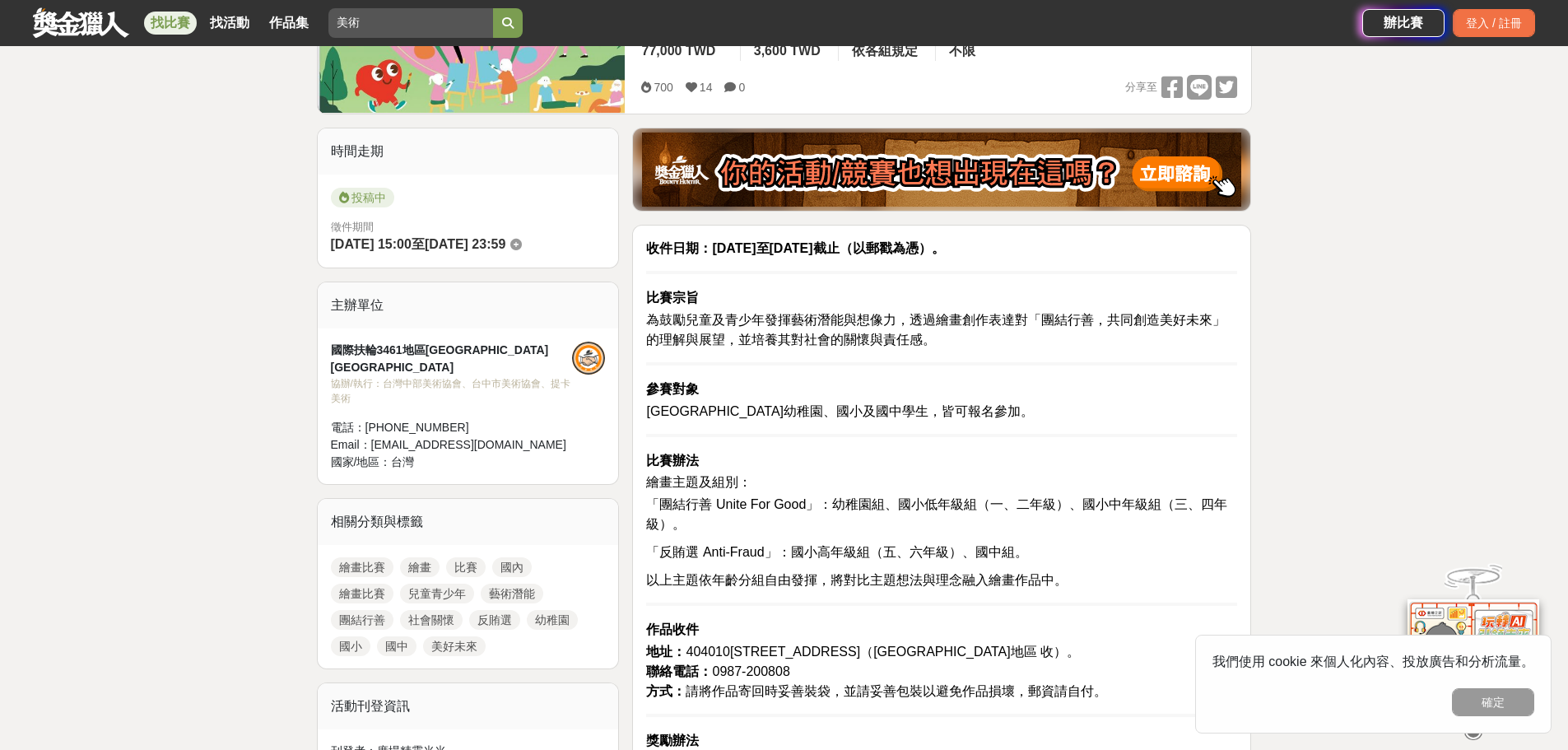
scroll to position [412, 0]
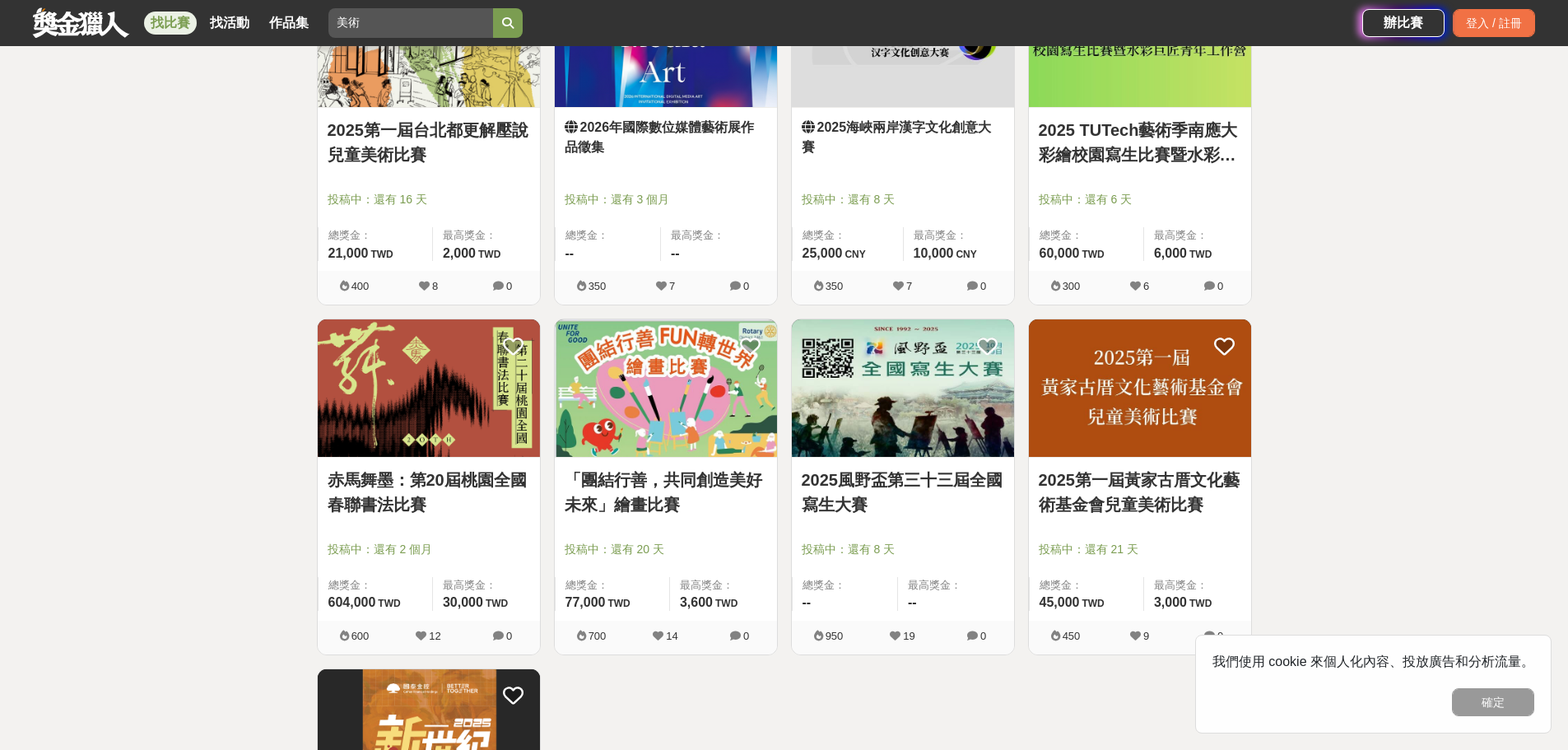
scroll to position [906, 0]
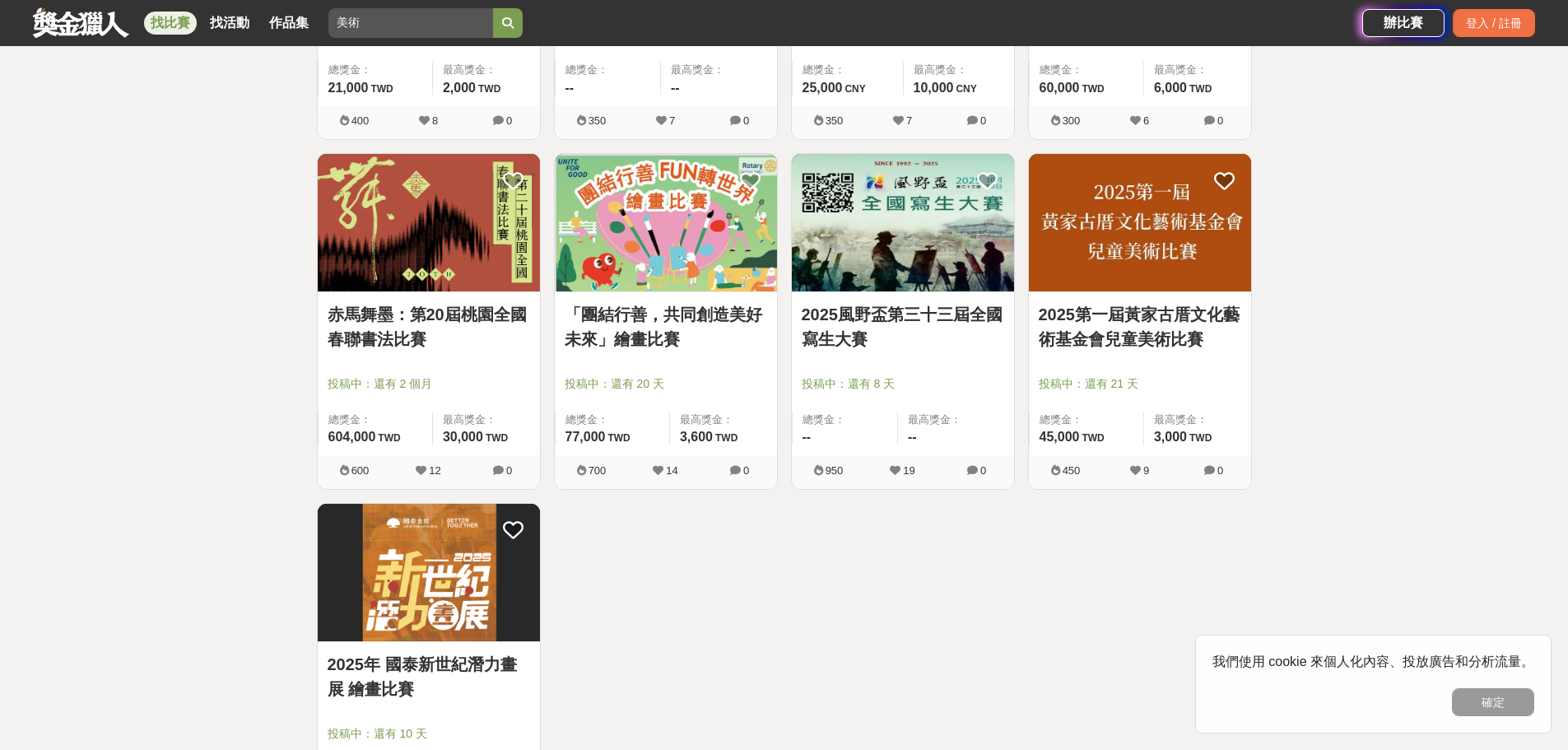
click at [426, 595] on img at bounding box center [428, 573] width 222 height 137
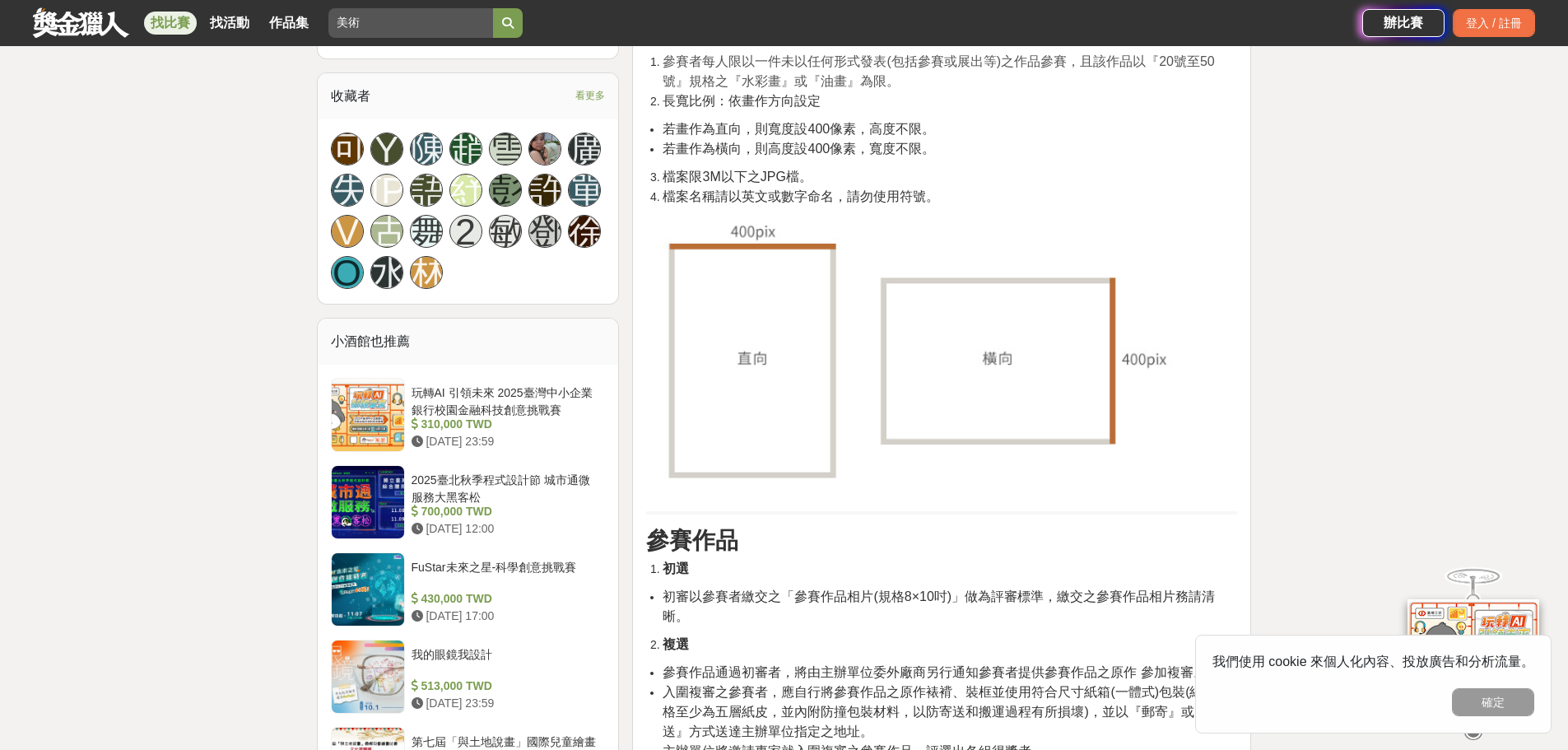
scroll to position [1153, 0]
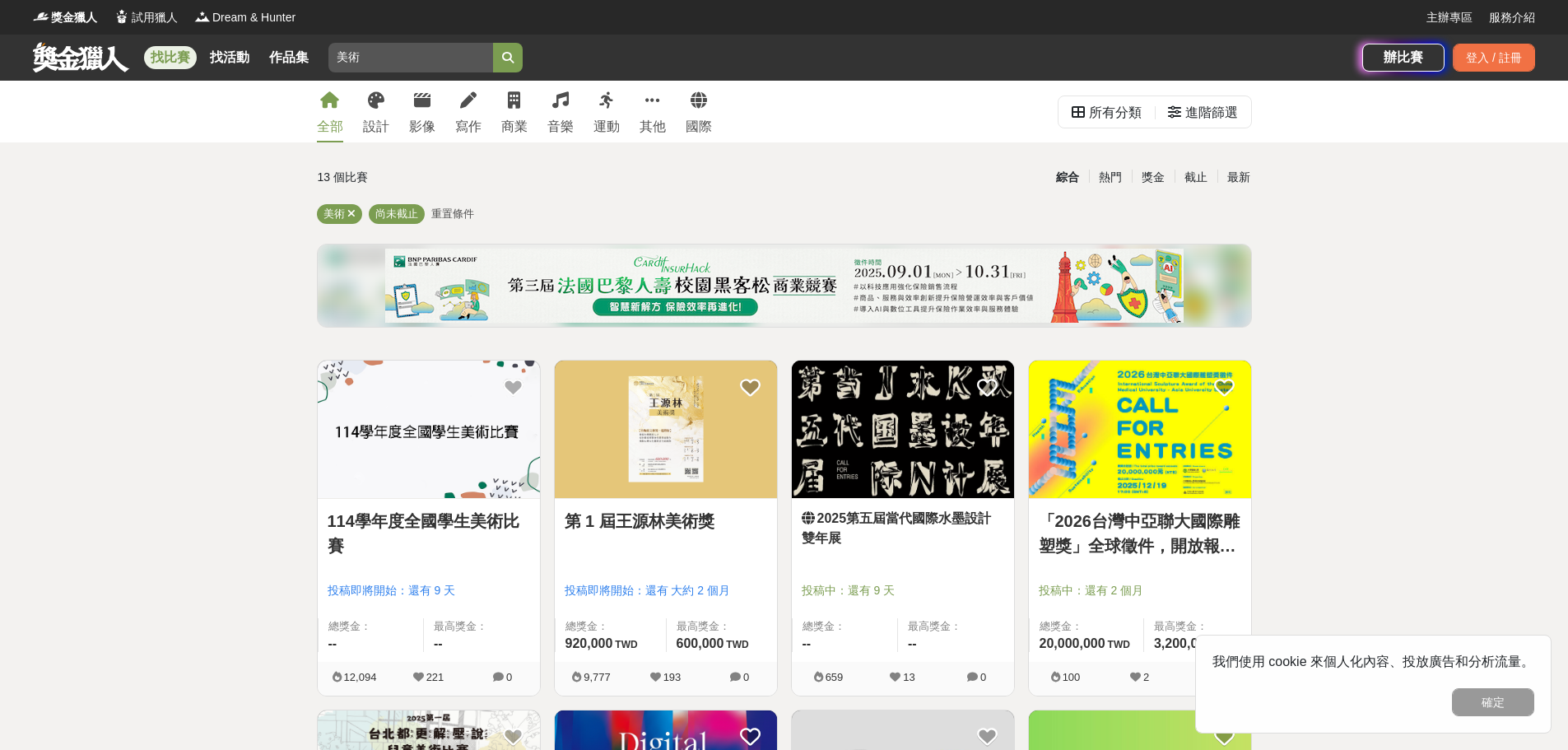
click at [76, 64] on link at bounding box center [81, 57] width 99 height 31
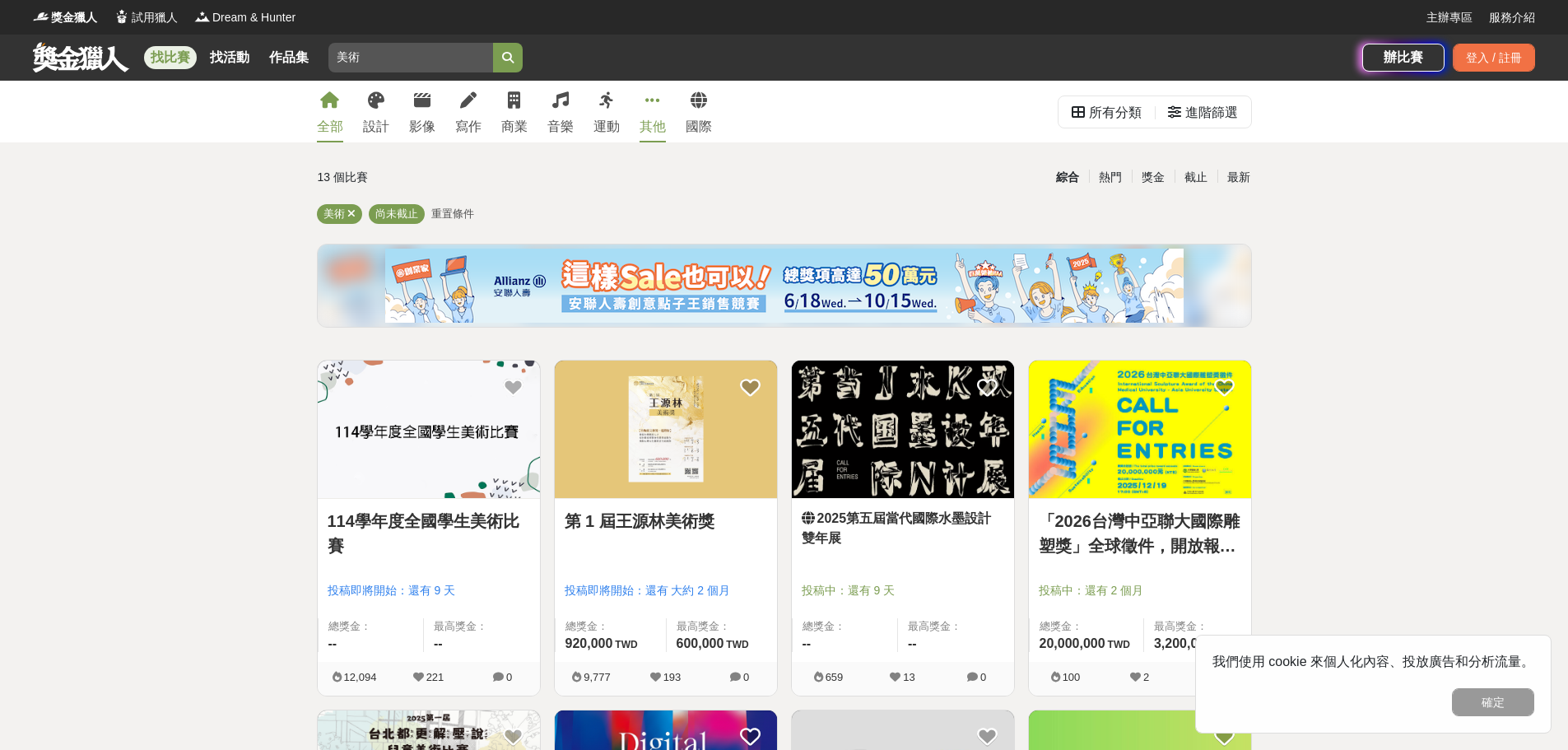
click at [649, 97] on icon at bounding box center [652, 100] width 15 height 17
